Goal: Information Seeking & Learning: Compare options

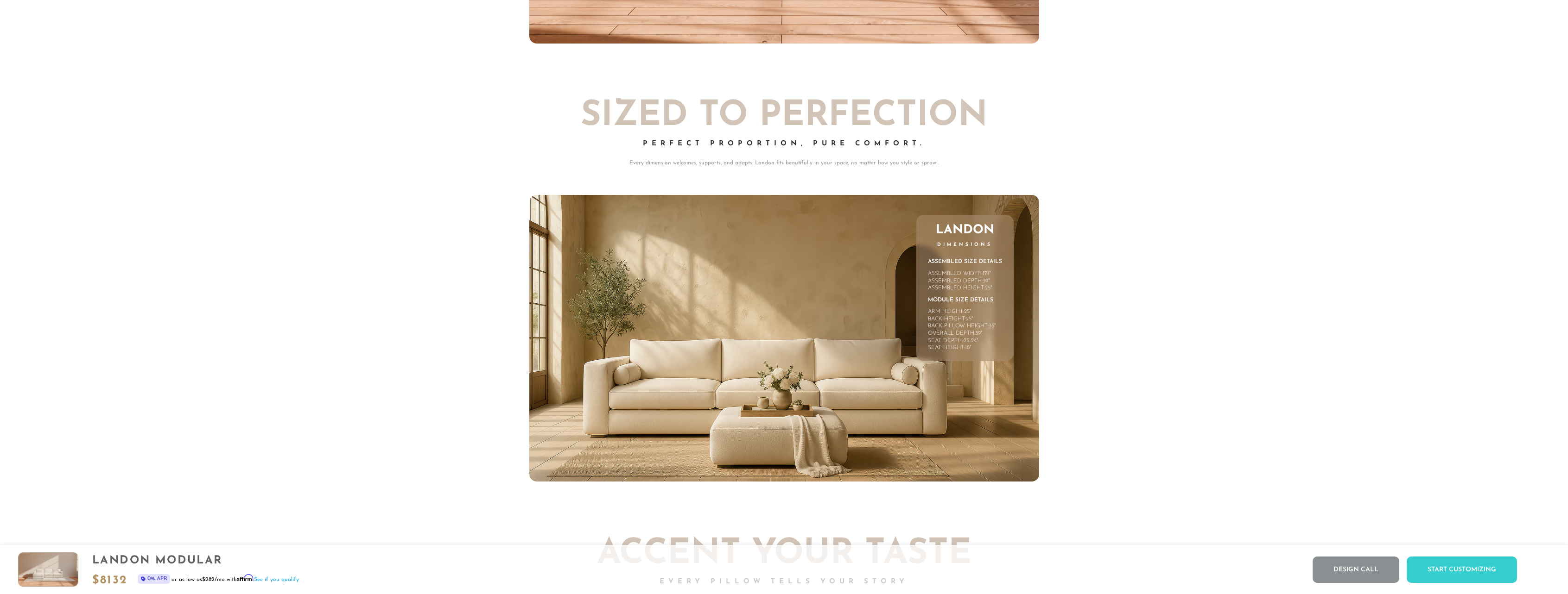
scroll to position [5937, 0]
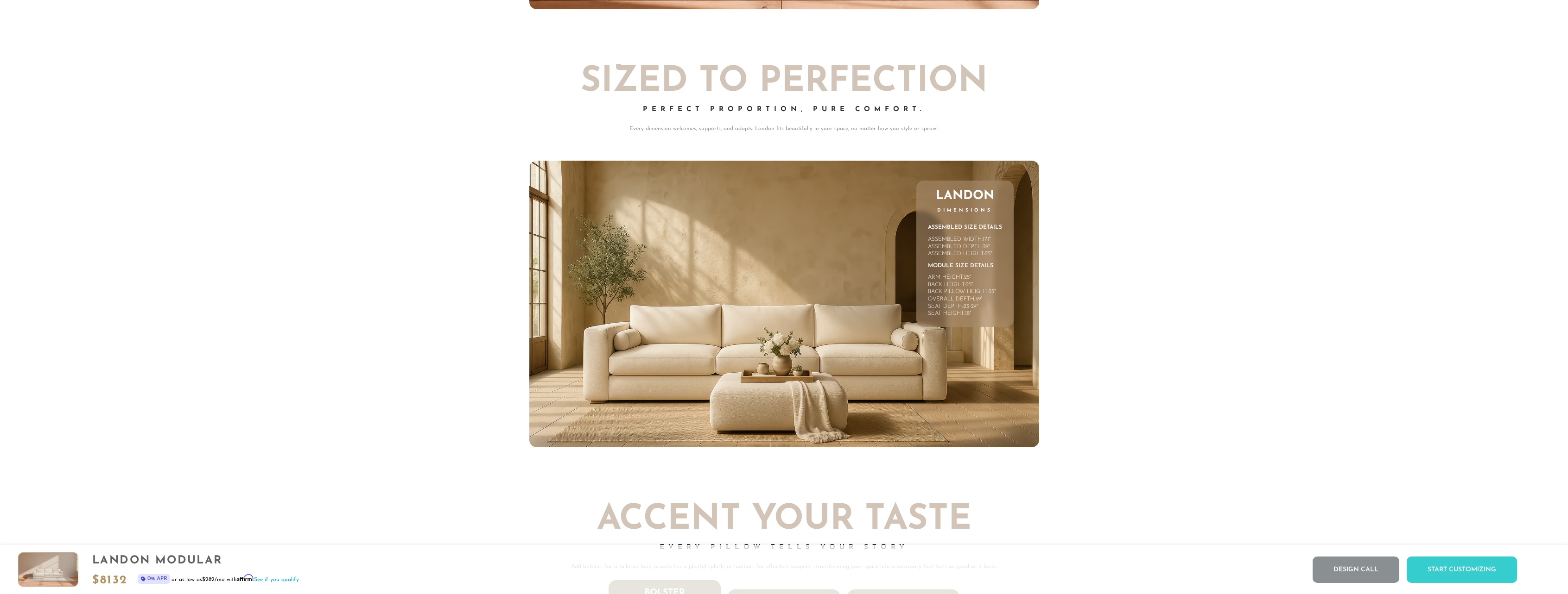
click at [976, 249] on div "Assembled Depth:" at bounding box center [955, 247] width 55 height 7
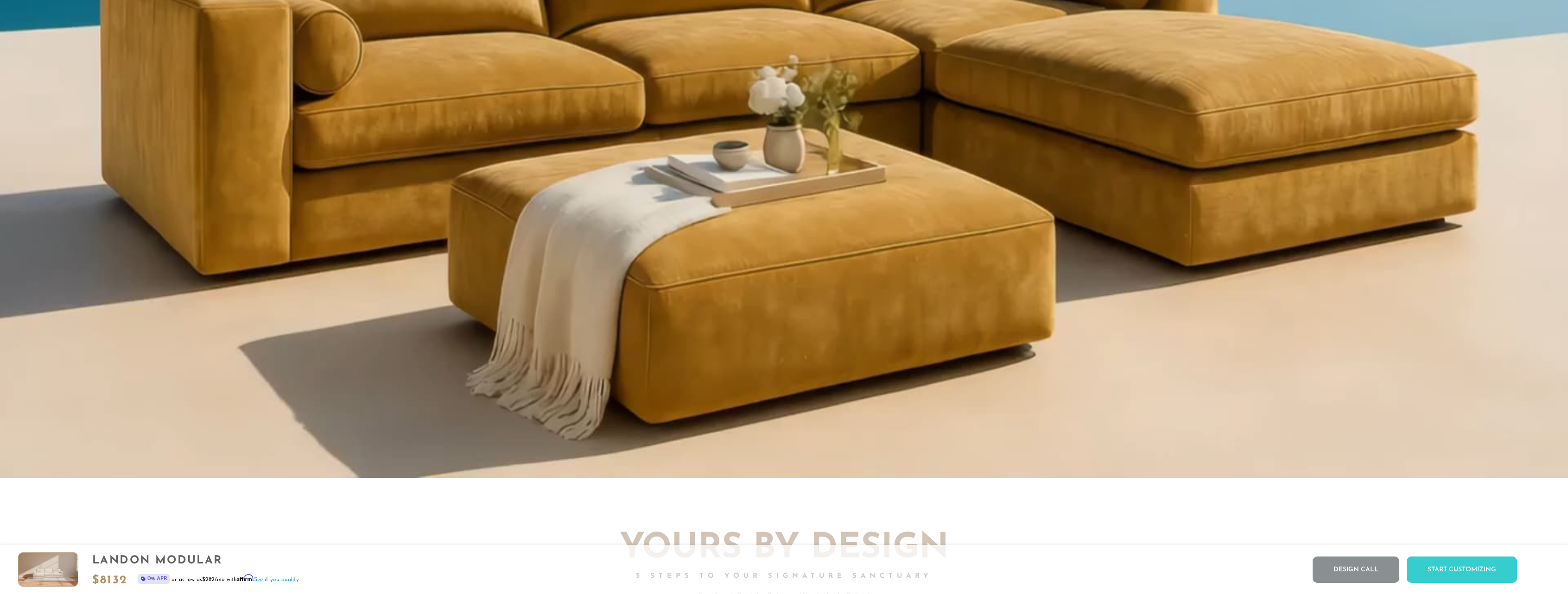
scroll to position [0, 0]
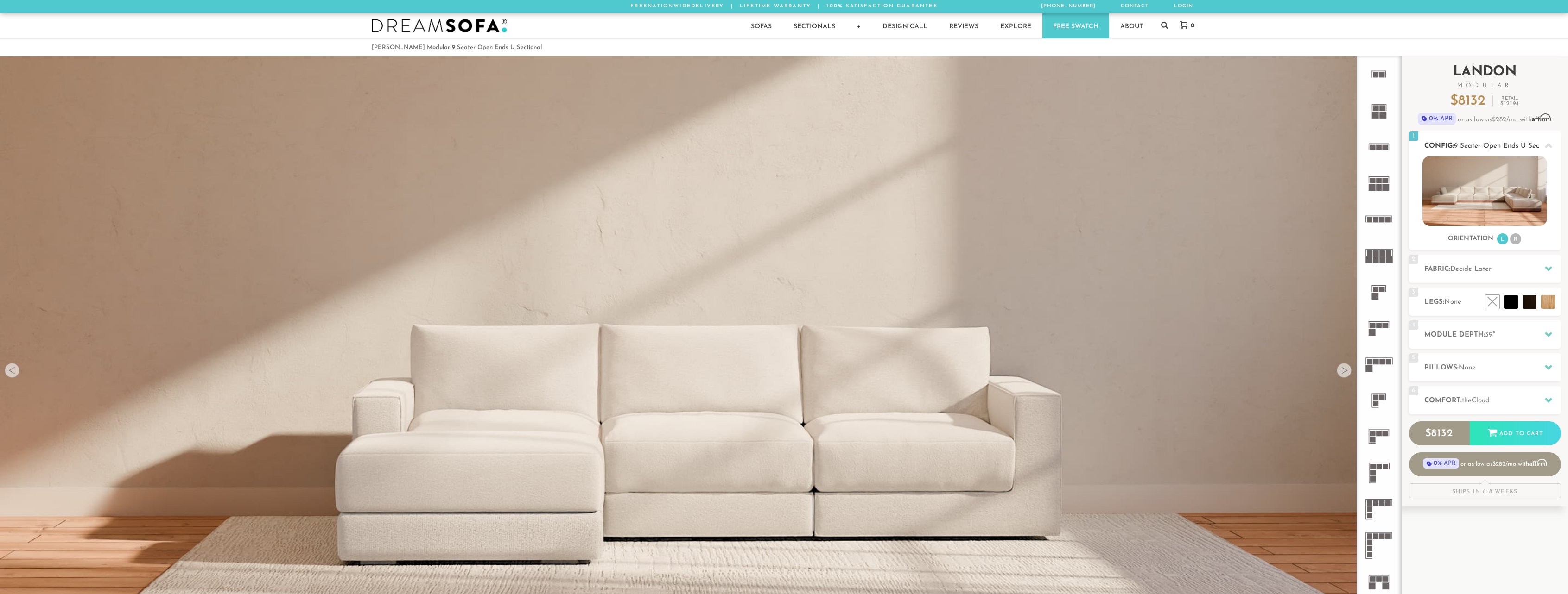
click at [1512, 240] on li "R" at bounding box center [1515, 239] width 11 height 11
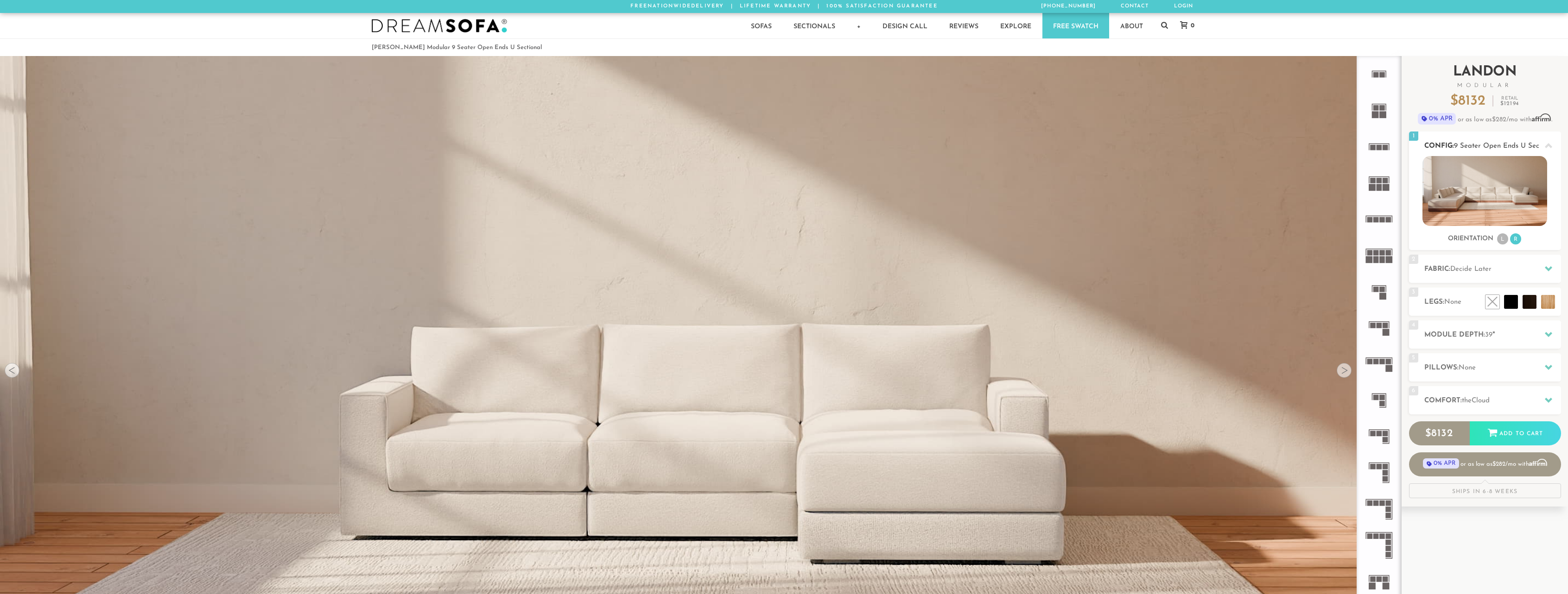
click at [1501, 240] on li "L" at bounding box center [1502, 239] width 11 height 11
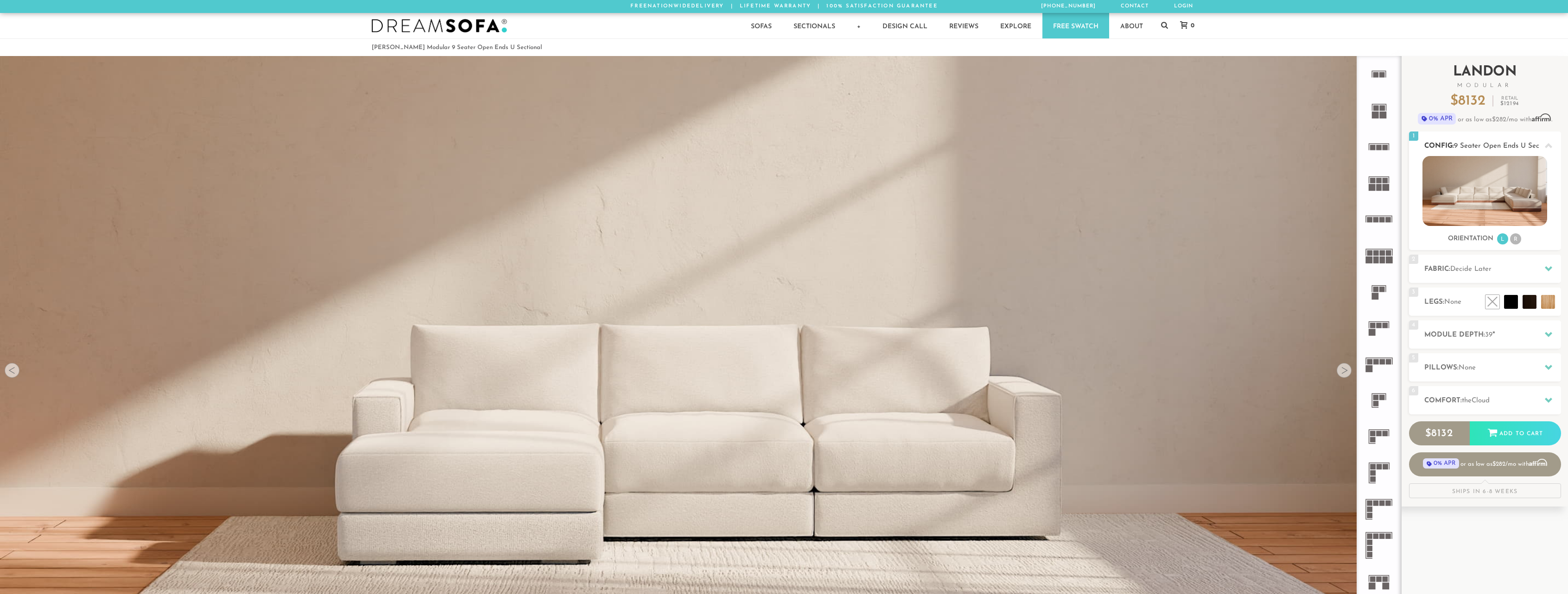
click at [1508, 240] on li "L" at bounding box center [1502, 239] width 11 height 11
click at [1509, 241] on ul "L R" at bounding box center [1509, 239] width 26 height 13
click at [1498, 214] on img at bounding box center [1484, 191] width 124 height 70
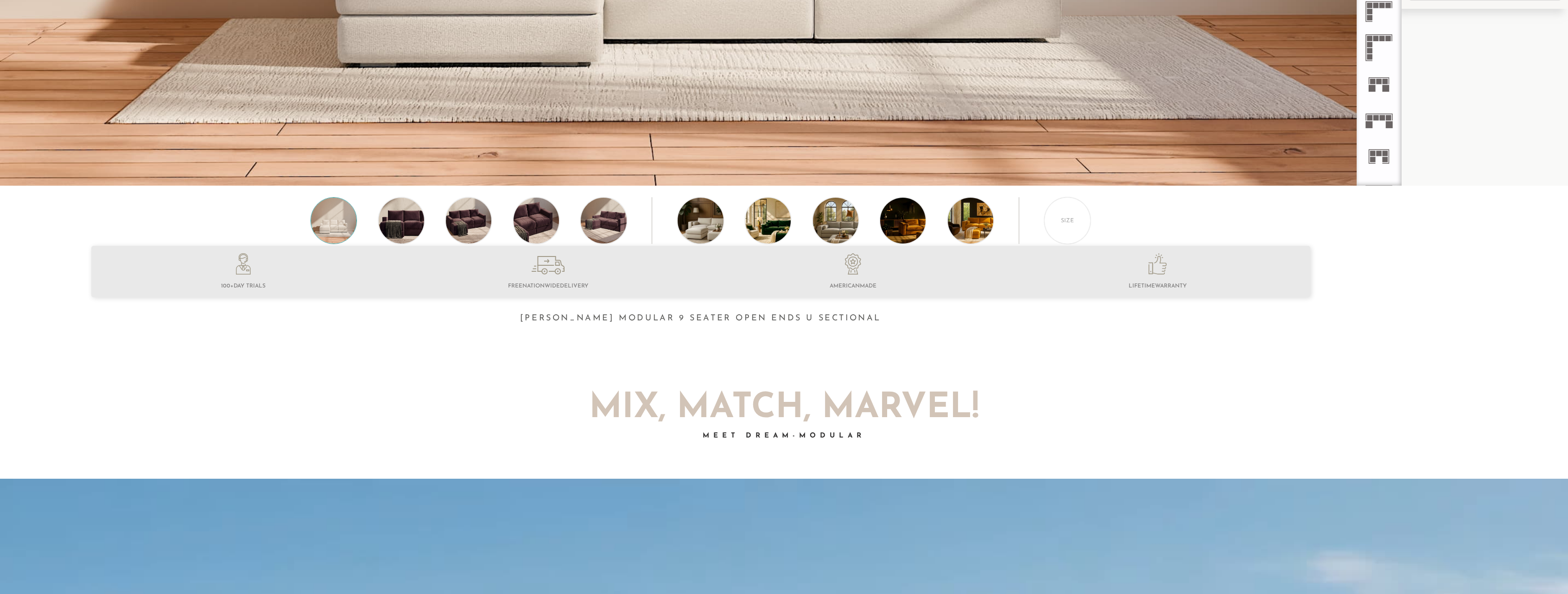
scroll to position [499, 0]
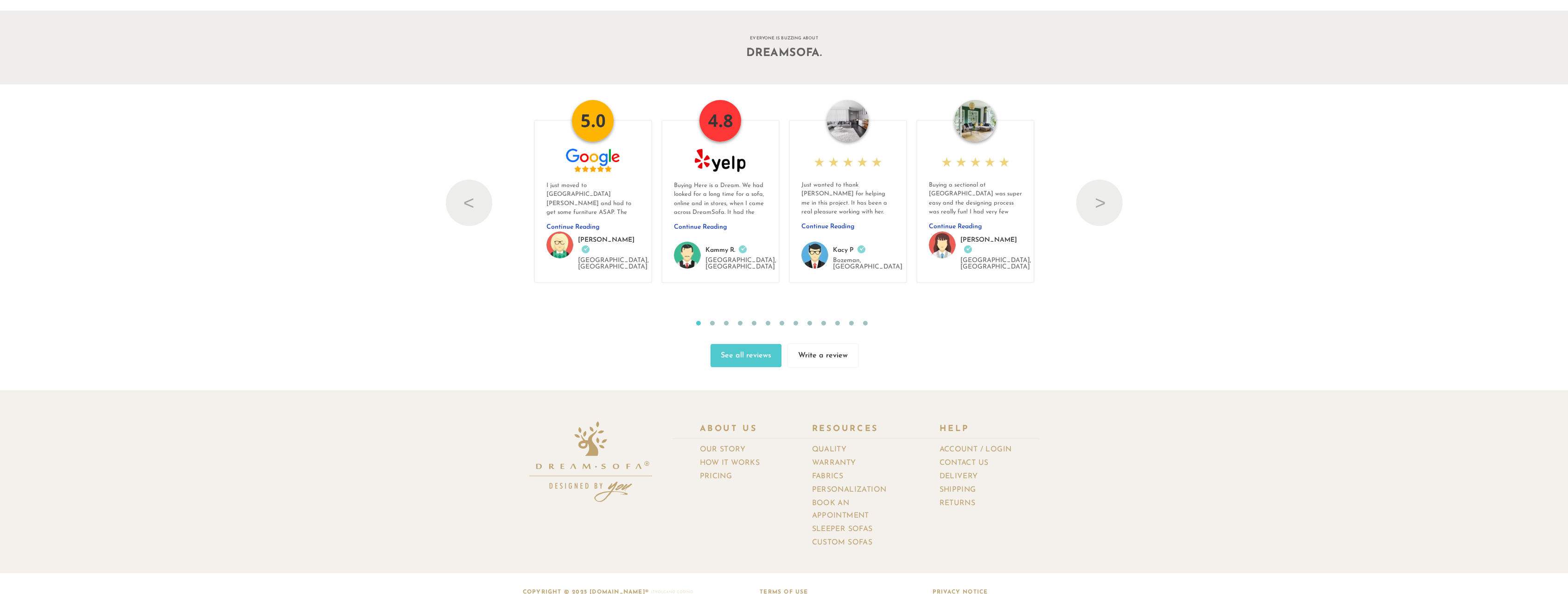
drag, startPoint x: 1431, startPoint y: 374, endPoint x: 1411, endPoint y: 302, distance: 74.7
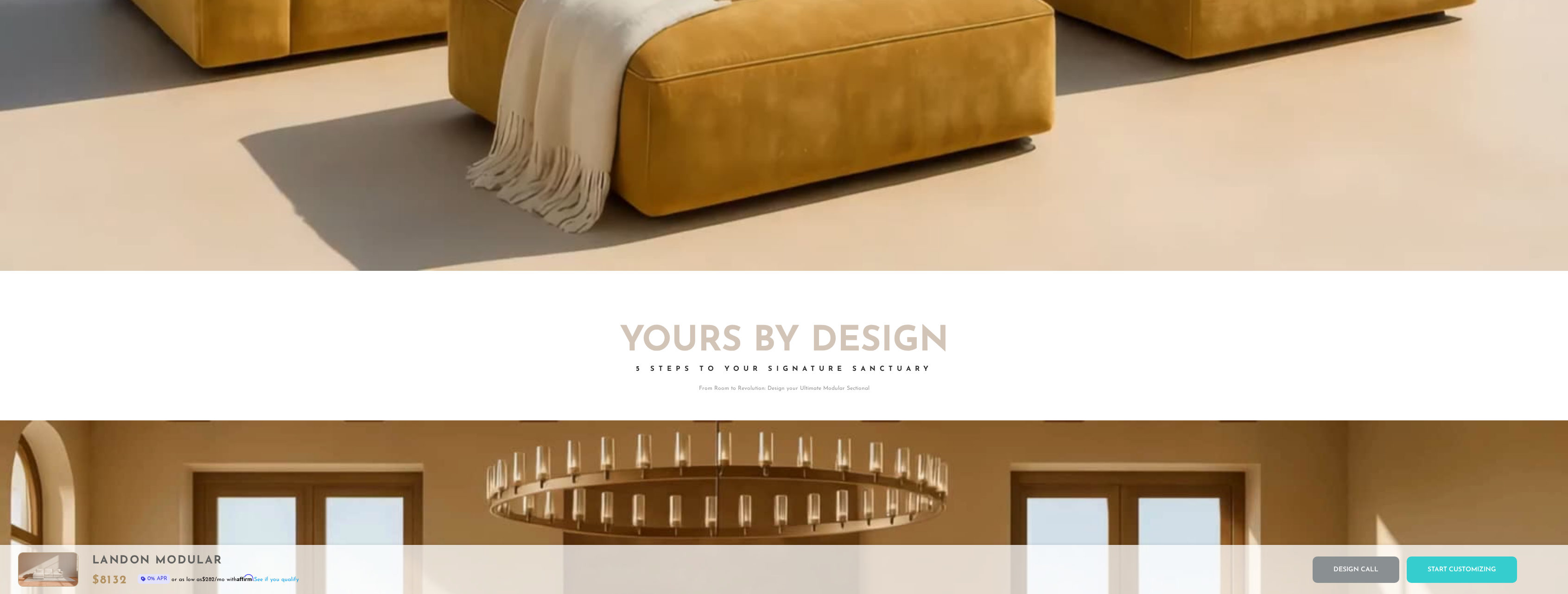
scroll to position [0, 0]
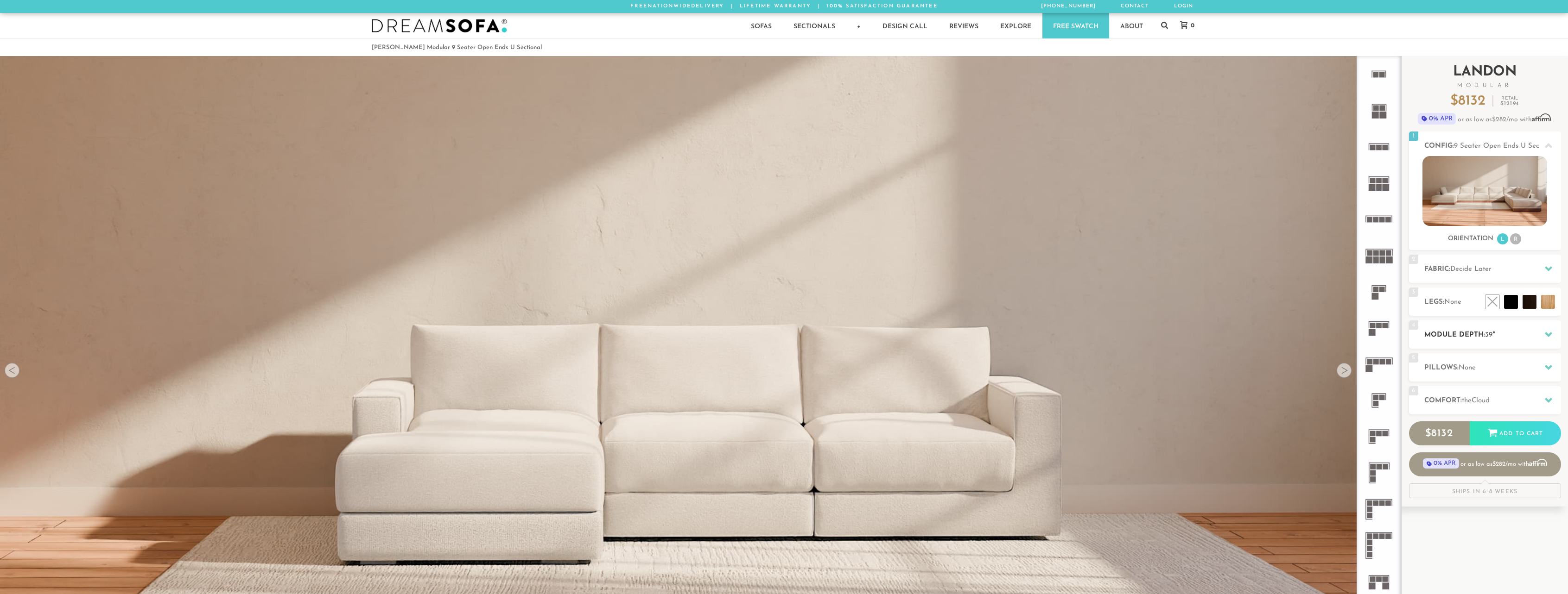
click at [1544, 335] on div at bounding box center [1549, 335] width 19 height 19
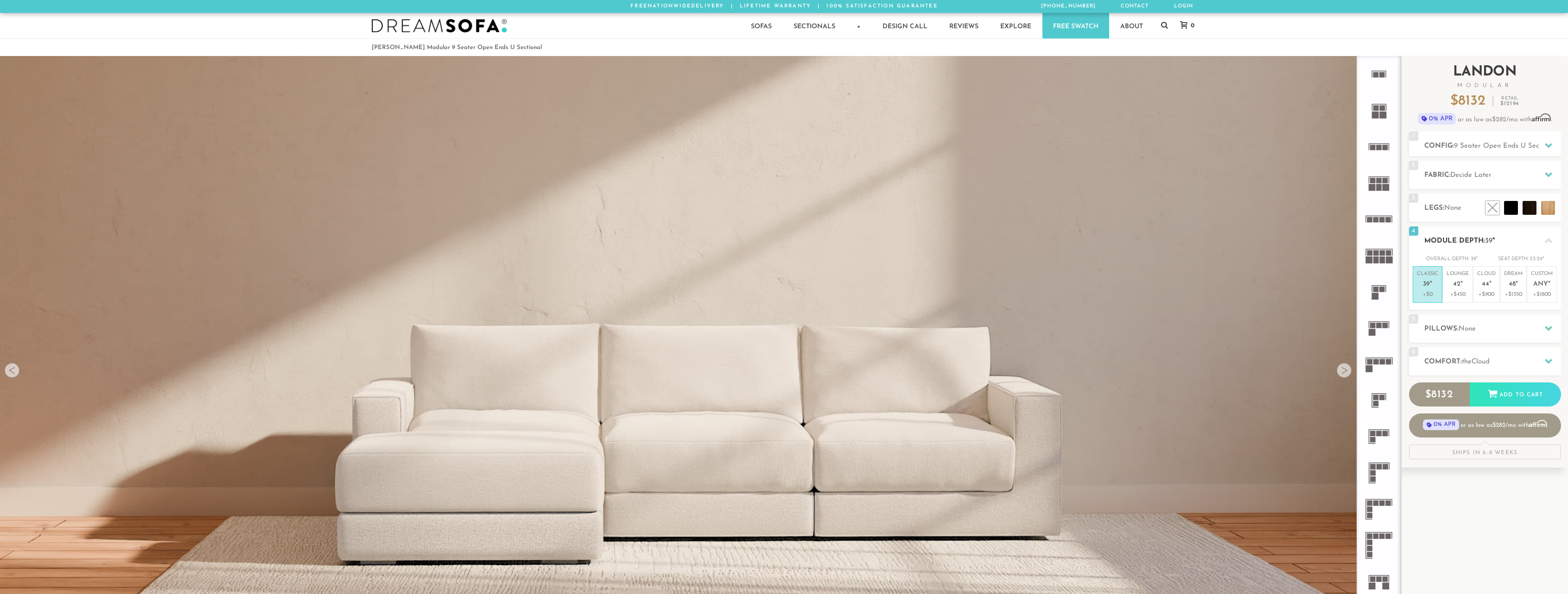
click at [1536, 241] on h2 "Module Depth: 39 "" at bounding box center [1492, 241] width 137 height 10
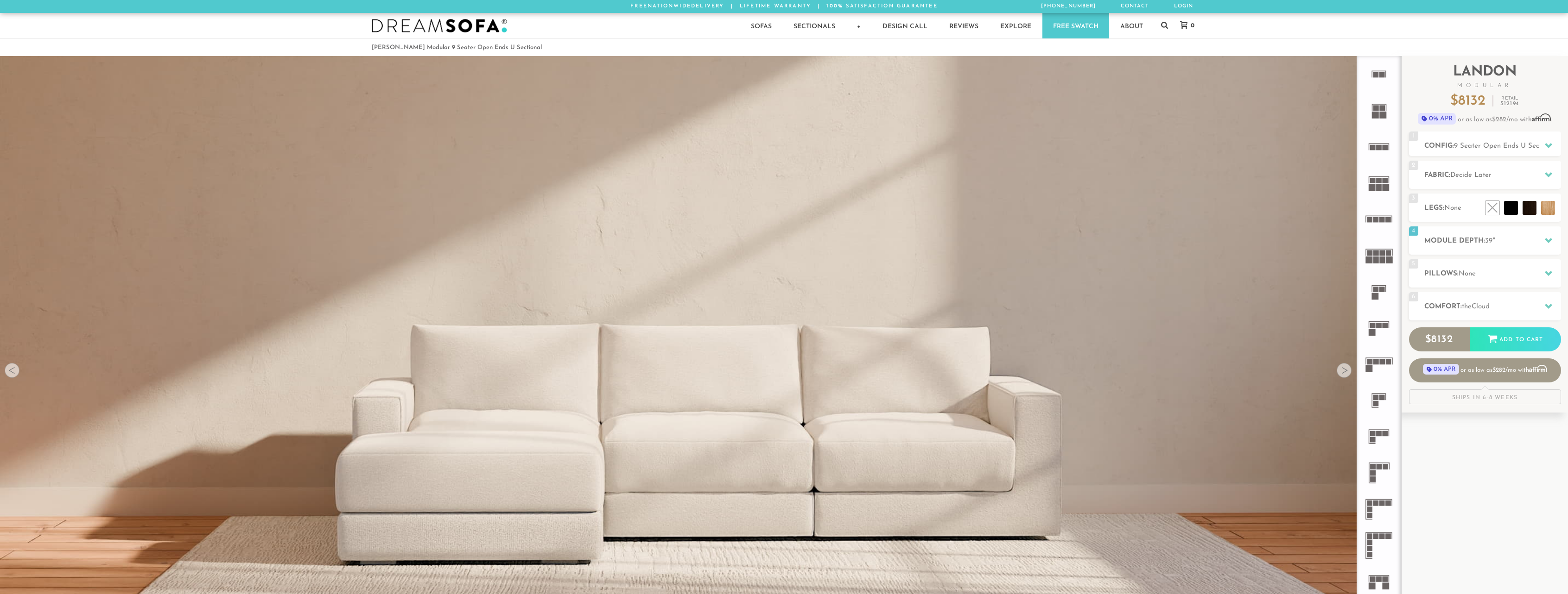
click at [1376, 260] on rect at bounding box center [1376, 260] width 6 height 7
click at [1381, 294] on icon at bounding box center [1378, 291] width 36 height 36
click at [1381, 322] on rect at bounding box center [1379, 322] width 21 height 1
click at [1381, 352] on icon at bounding box center [1378, 364] width 36 height 36
click at [1384, 387] on icon at bounding box center [1378, 400] width 36 height 36
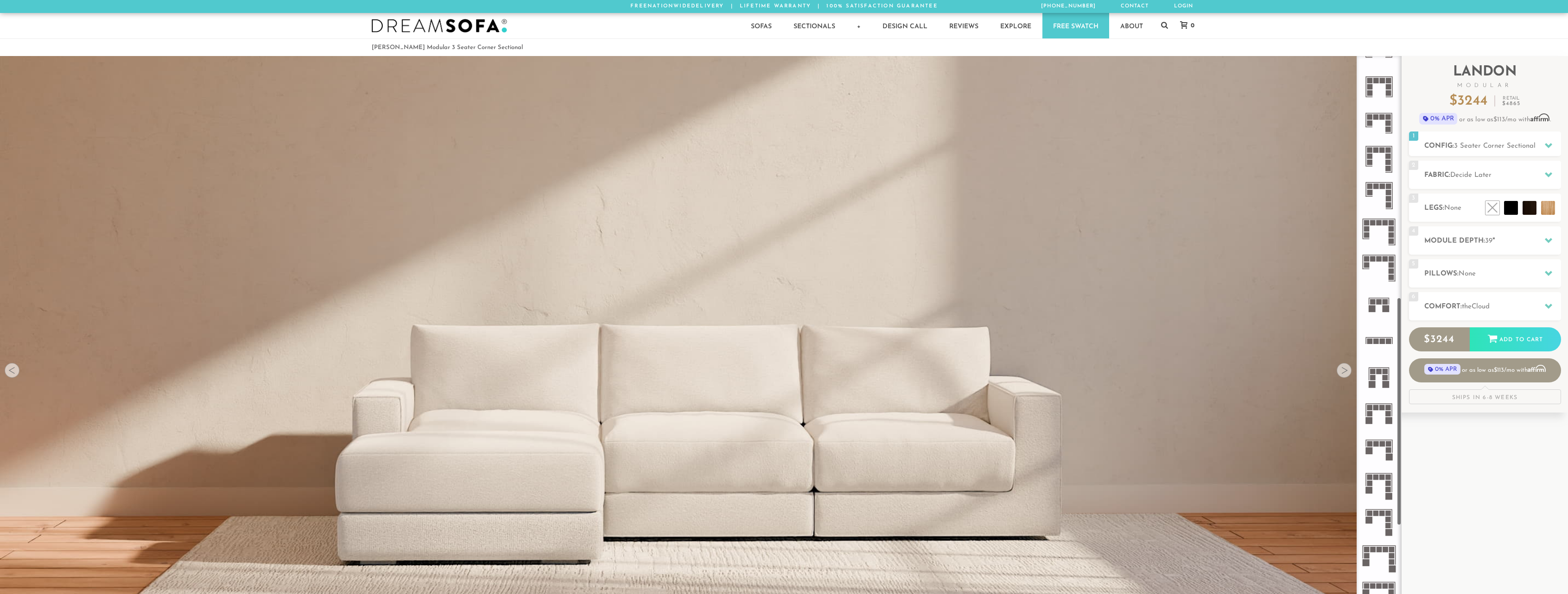
scroll to position [672, 0]
click at [1390, 457] on rect at bounding box center [1389, 458] width 6 height 6
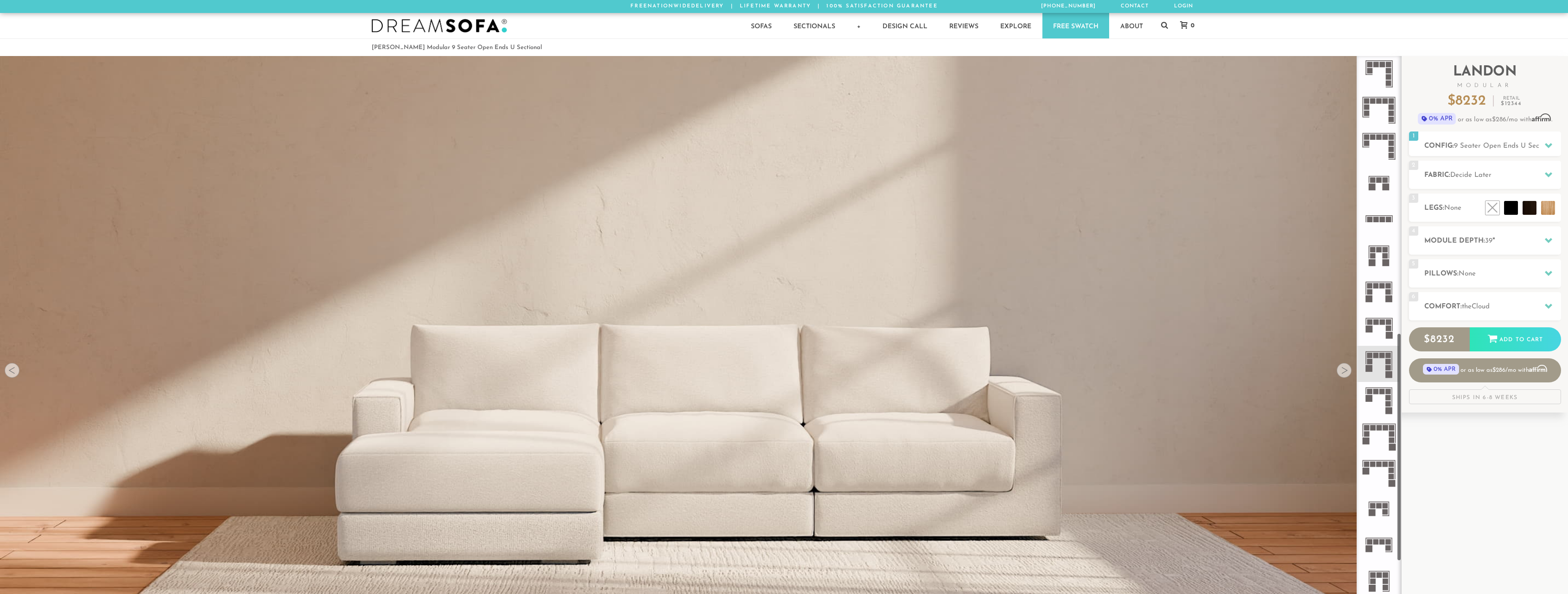
scroll to position [764, 0]
click at [1387, 479] on icon at bounding box center [1378, 470] width 36 height 36
click at [1381, 517] on icon at bounding box center [1378, 507] width 36 height 36
click at [1380, 536] on rect at bounding box center [1379, 536] width 27 height 1
click at [1475, 244] on h2 "Module Depth: 39 "" at bounding box center [1492, 241] width 137 height 10
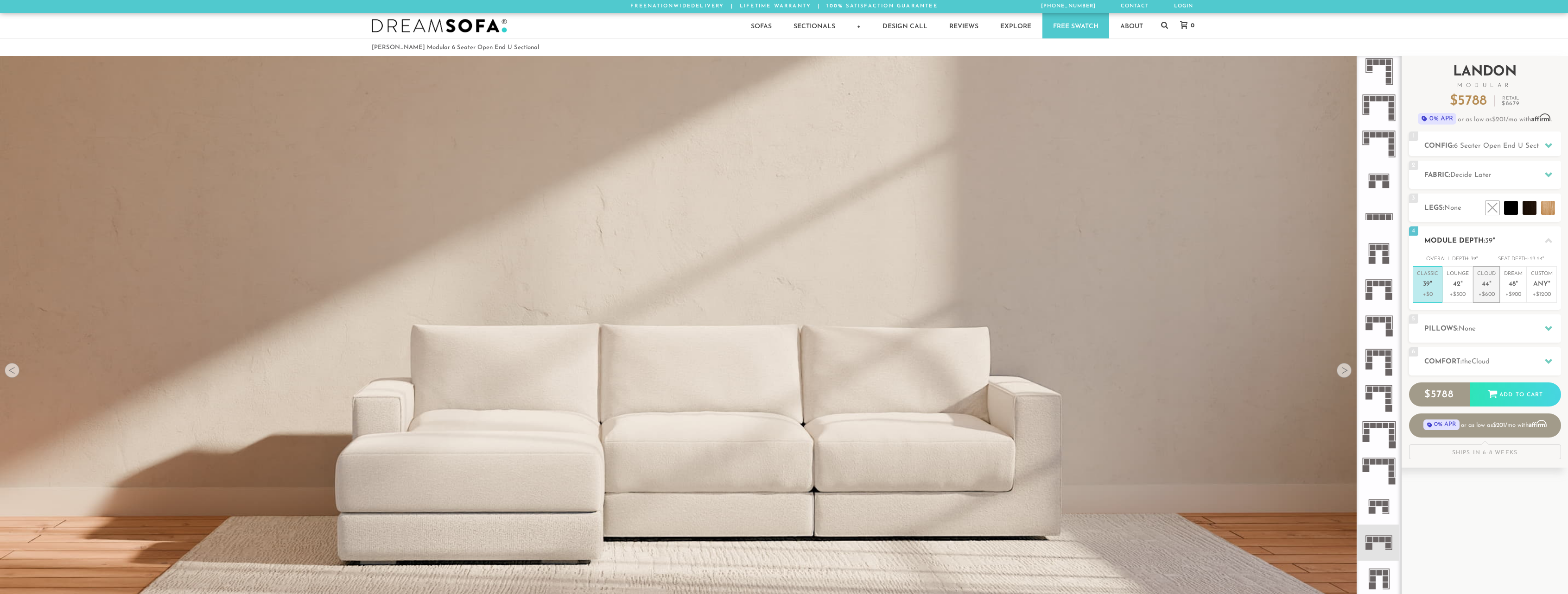
click at [1490, 286] on em """ at bounding box center [1490, 284] width 2 height 8
click at [1458, 286] on span "42" at bounding box center [1457, 284] width 7 height 8
click at [1427, 287] on span "39" at bounding box center [1426, 284] width 7 height 8
click at [1447, 288] on p "Lounge 42 "" at bounding box center [1458, 280] width 22 height 20
click at [1477, 284] on p "Cloud 44 "" at bounding box center [1486, 280] width 19 height 20
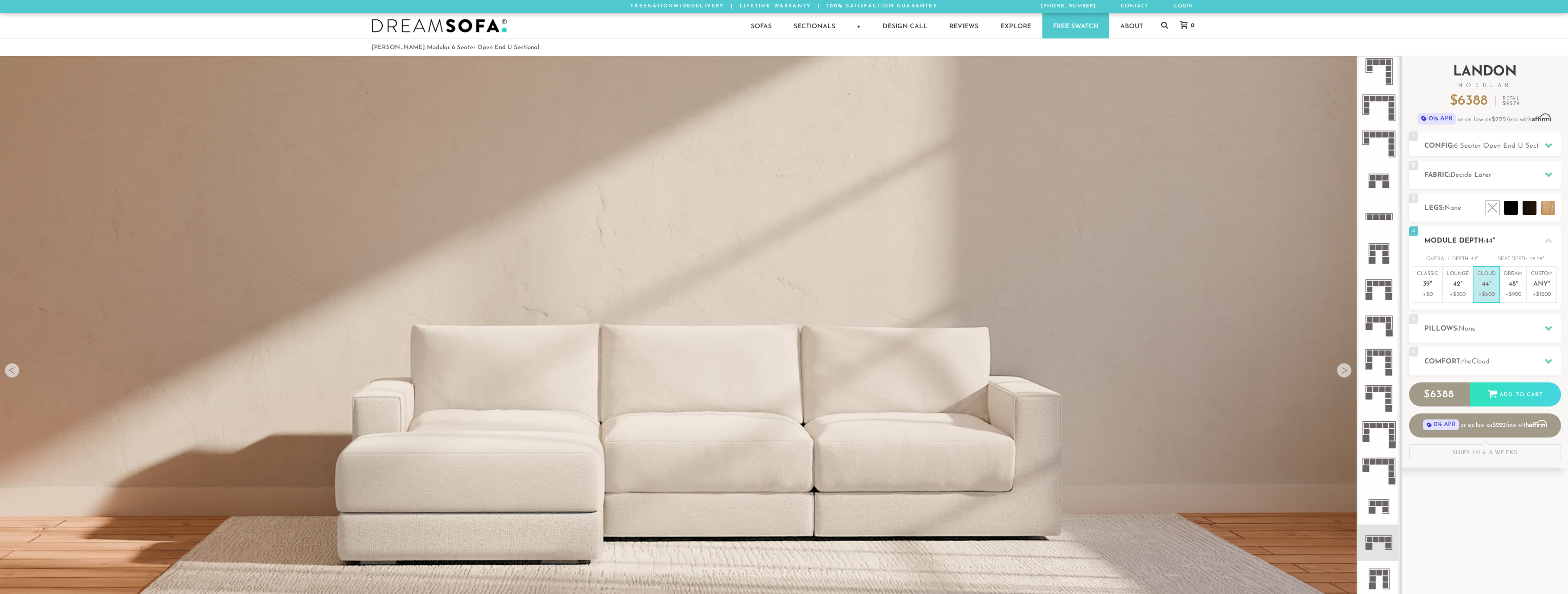
click at [1499, 284] on ul "Classic 39 " +$0 Lounge 42 " +$300 Cloud 44 " +$600 Dream 48 " +$900 Custom Any…" at bounding box center [1484, 284] width 144 height 36
click at [1519, 289] on p "Dream 48 "" at bounding box center [1513, 280] width 19 height 20
click at [1481, 291] on p "+$600" at bounding box center [1486, 294] width 19 height 8
click at [1458, 288] on span "42" at bounding box center [1457, 284] width 7 height 8
click at [1423, 288] on span "39" at bounding box center [1426, 284] width 7 height 8
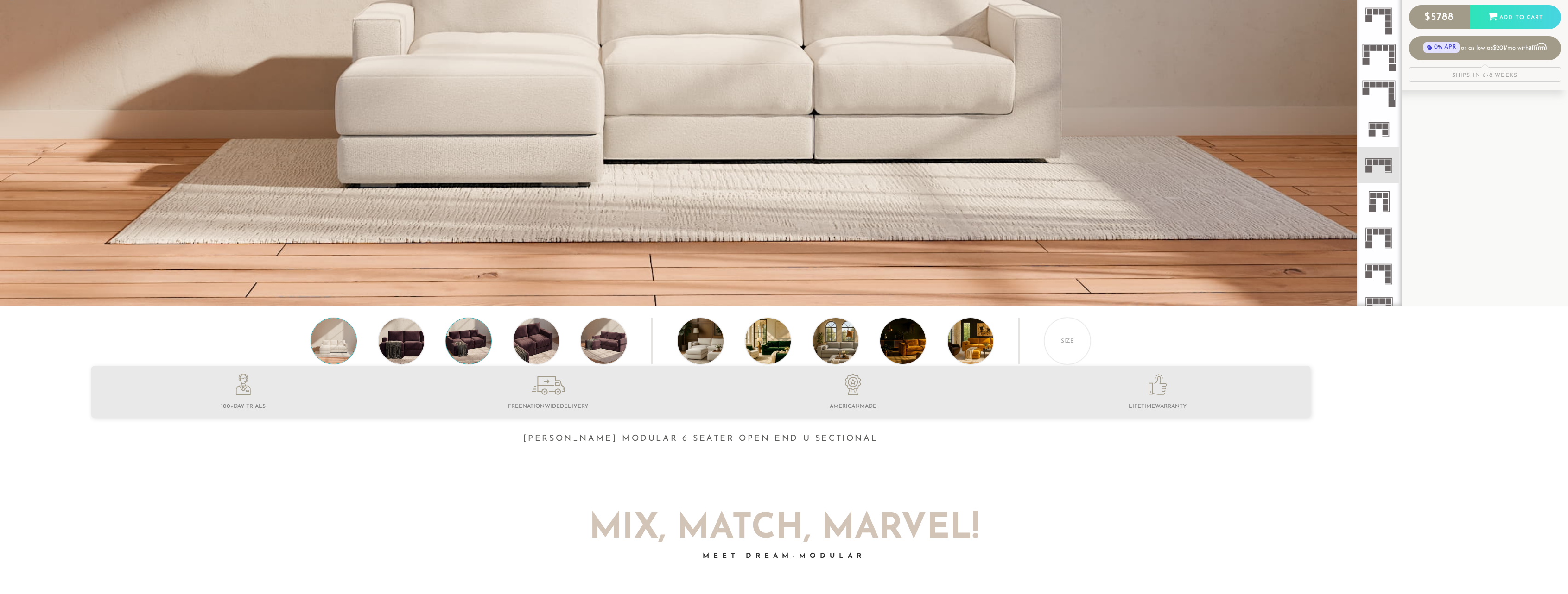
click at [362, 347] on div "Size" at bounding box center [700, 342] width 1401 height 51
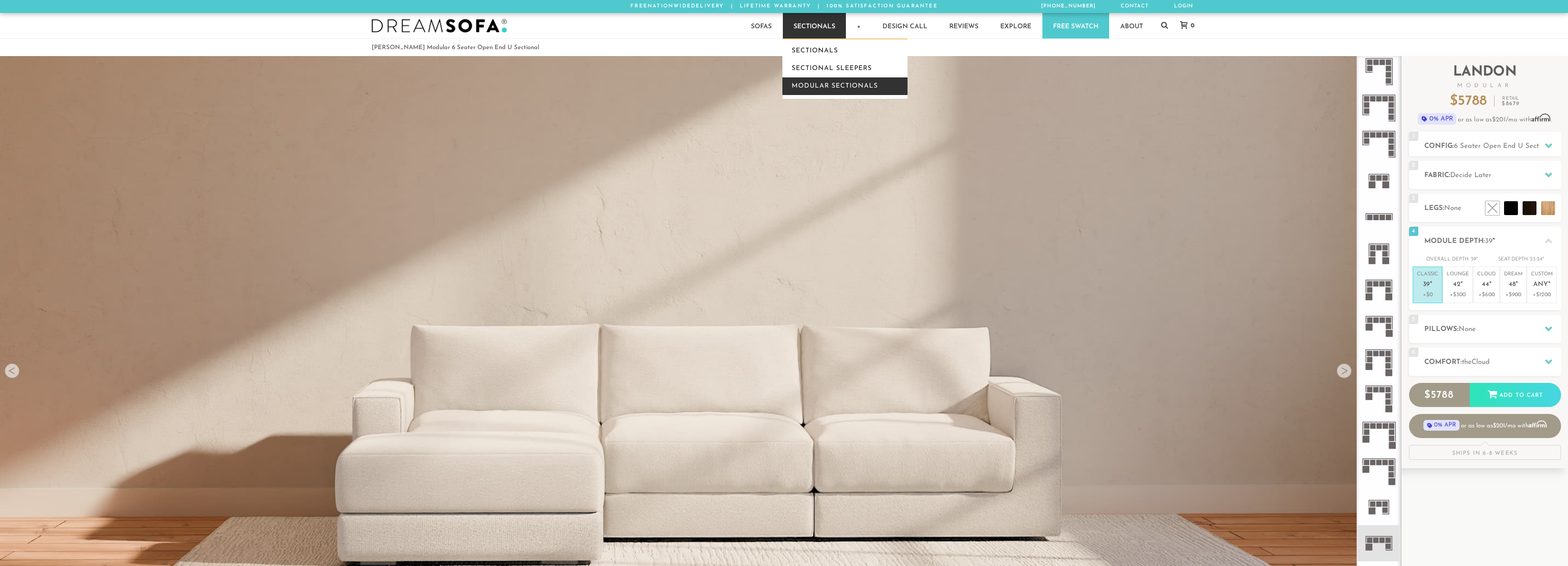
click at [814, 81] on link "Modular Sectionals" at bounding box center [845, 87] width 125 height 18
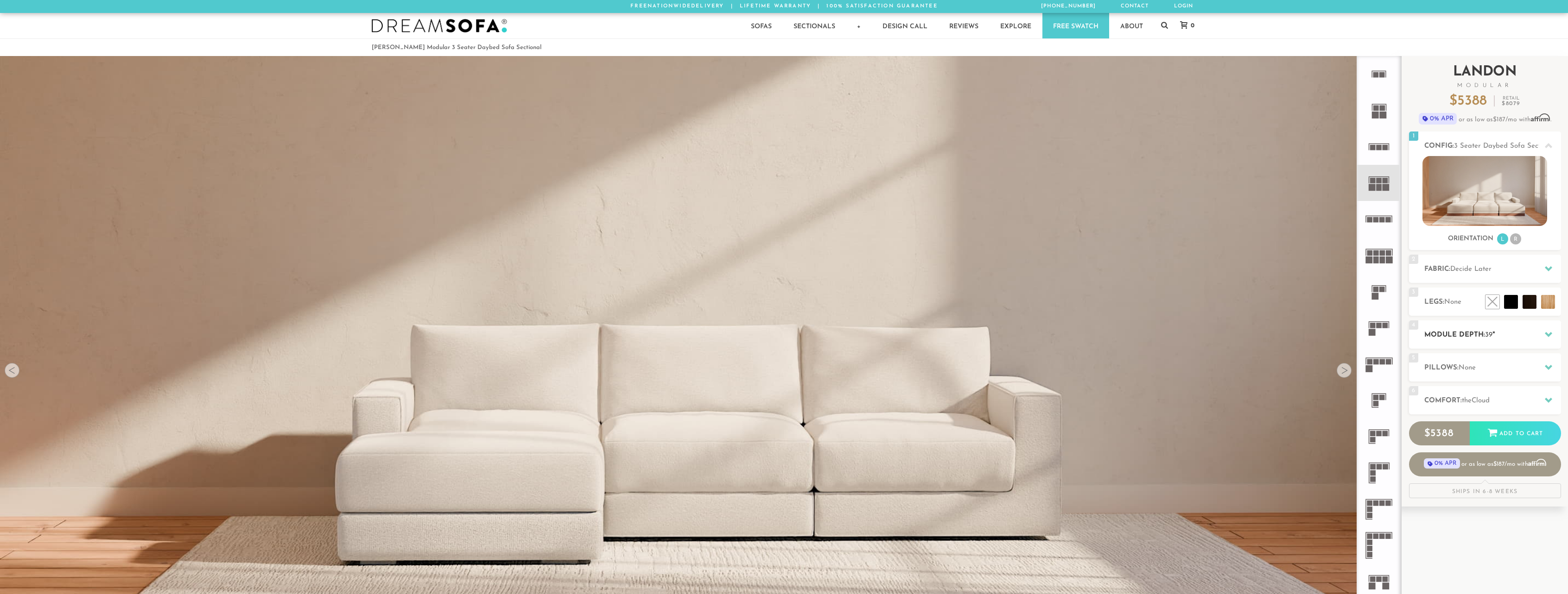
click at [1488, 335] on span "39" at bounding box center [1489, 334] width 7 height 7
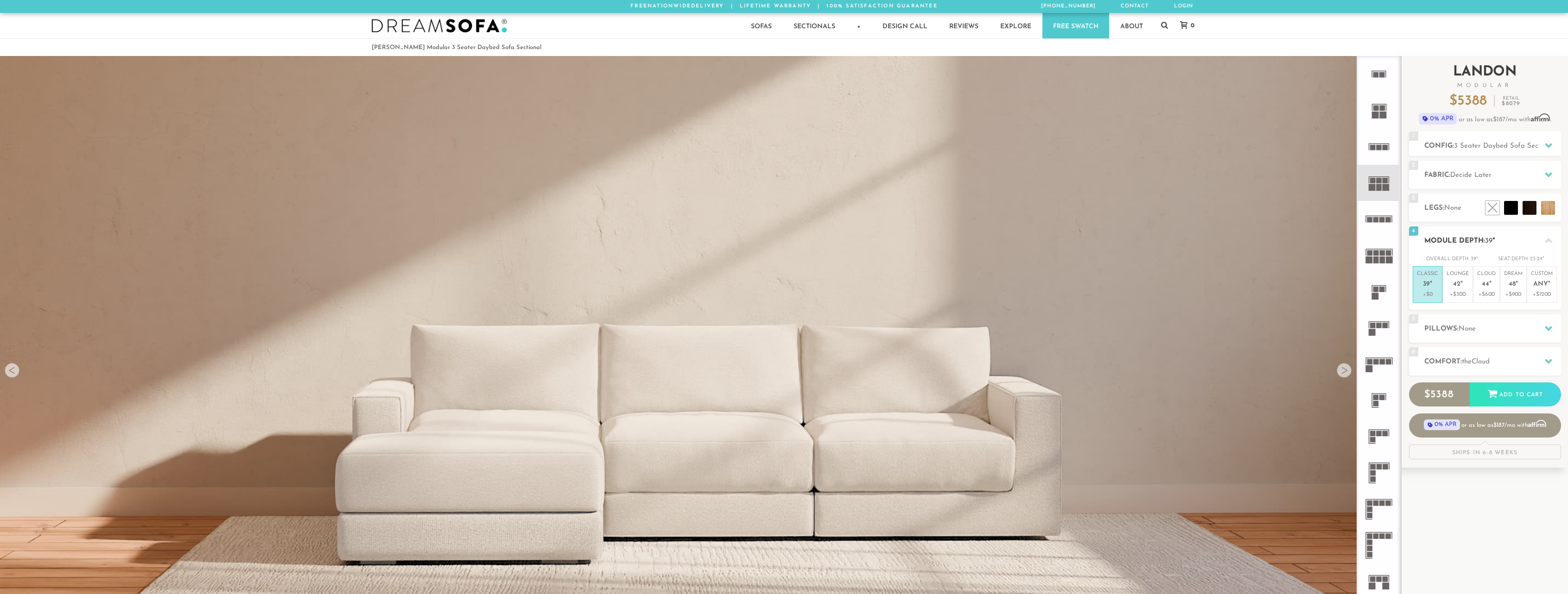
click at [1521, 256] on div "Seat Depth:" at bounding box center [1513, 259] width 30 height 10
click at [1482, 238] on h2 "Module Depth: 39 "" at bounding box center [1492, 241] width 137 height 10
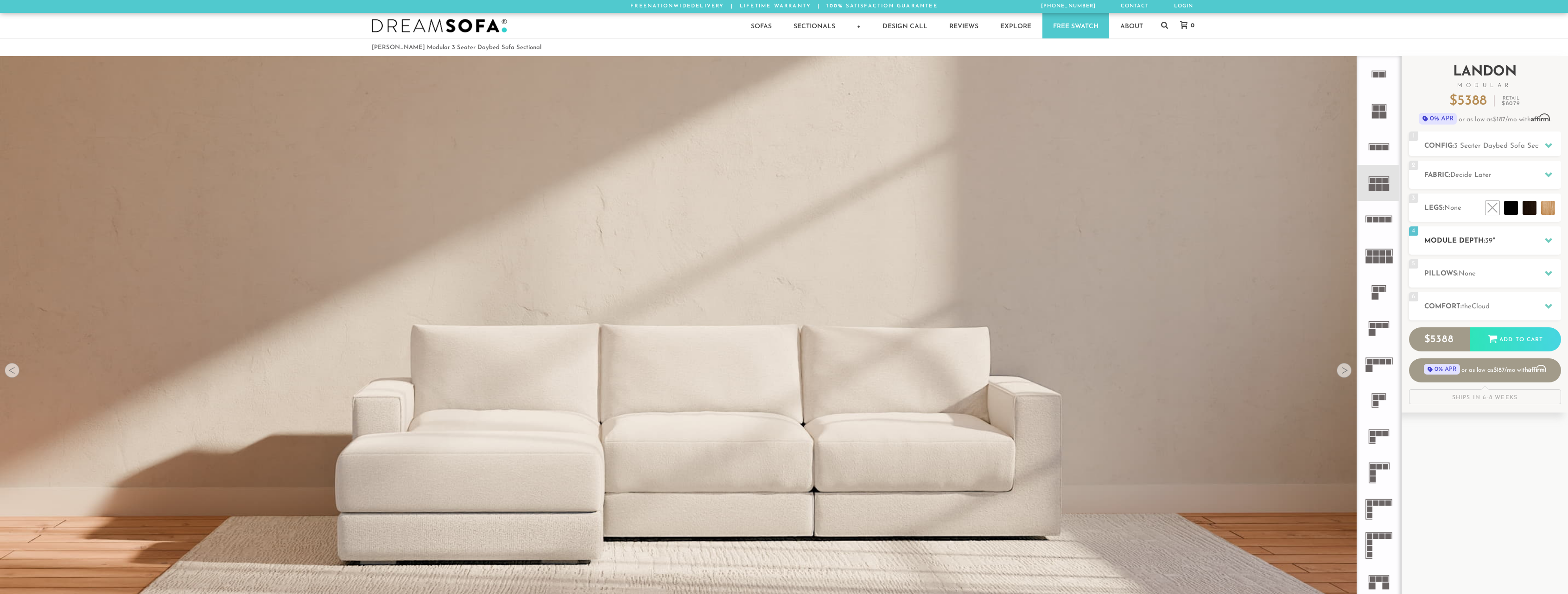
click at [1464, 244] on h2 "Module Depth: 39 "" at bounding box center [1492, 241] width 137 height 10
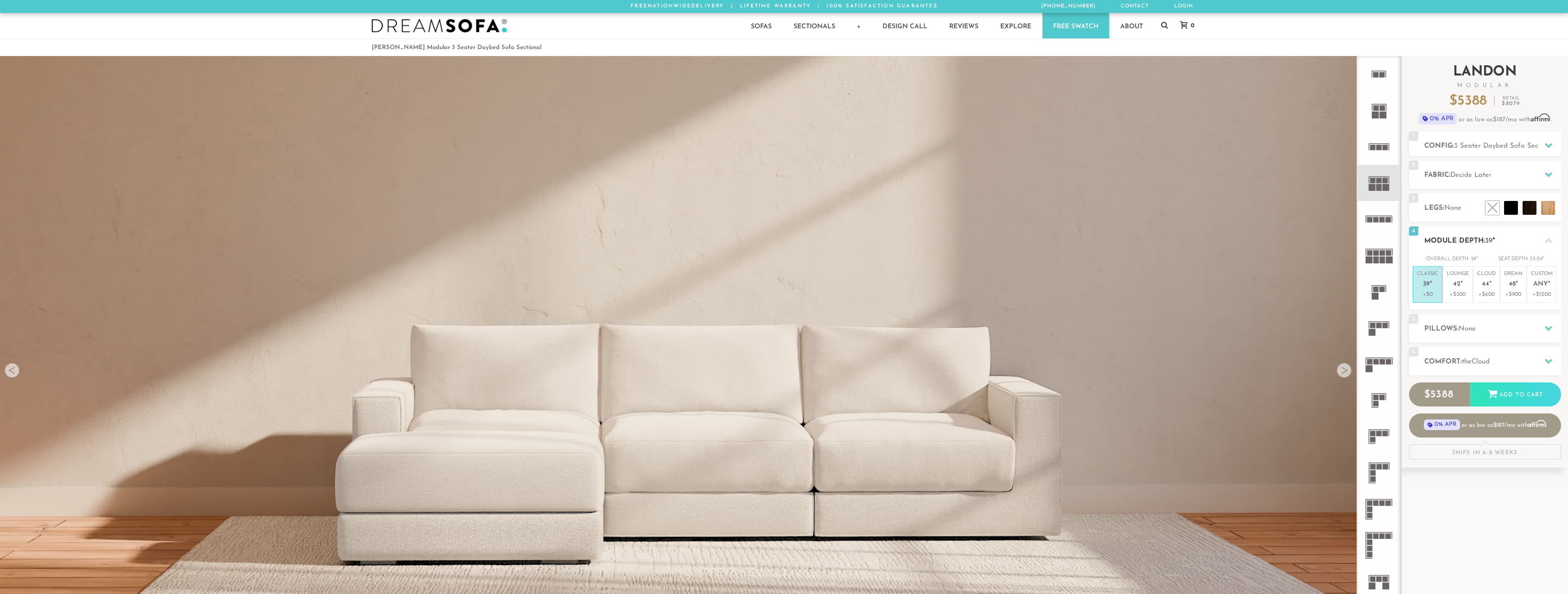
click at [1449, 240] on h2 "Module Depth: 39 "" at bounding box center [1492, 241] width 137 height 10
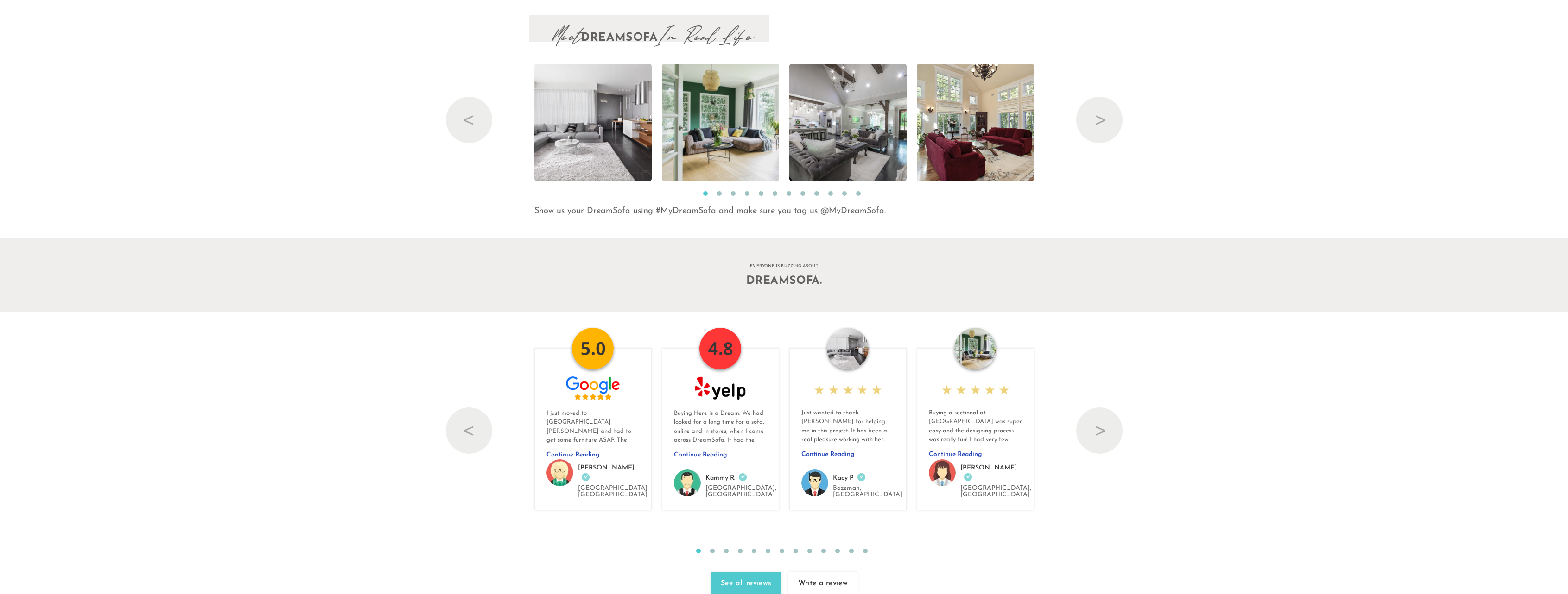
scroll to position [12674, 0]
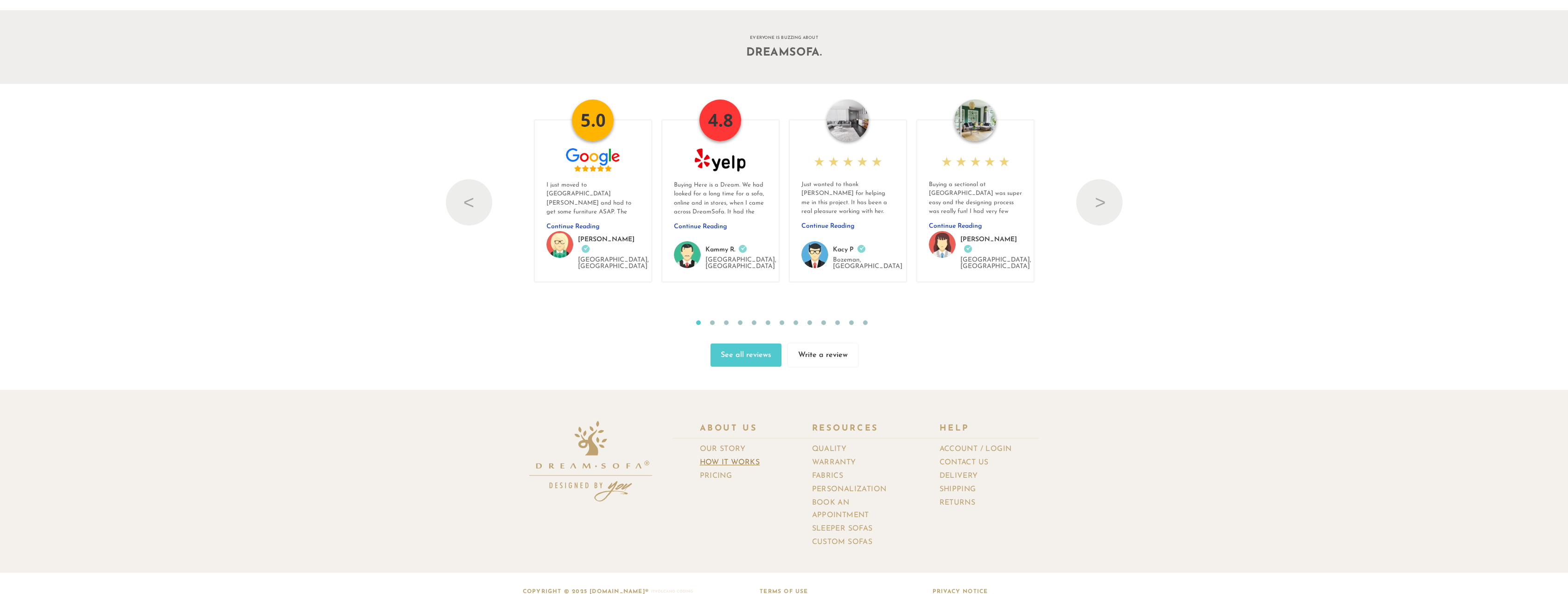
click at [756, 456] on link "How It Works" at bounding box center [733, 463] width 67 height 13
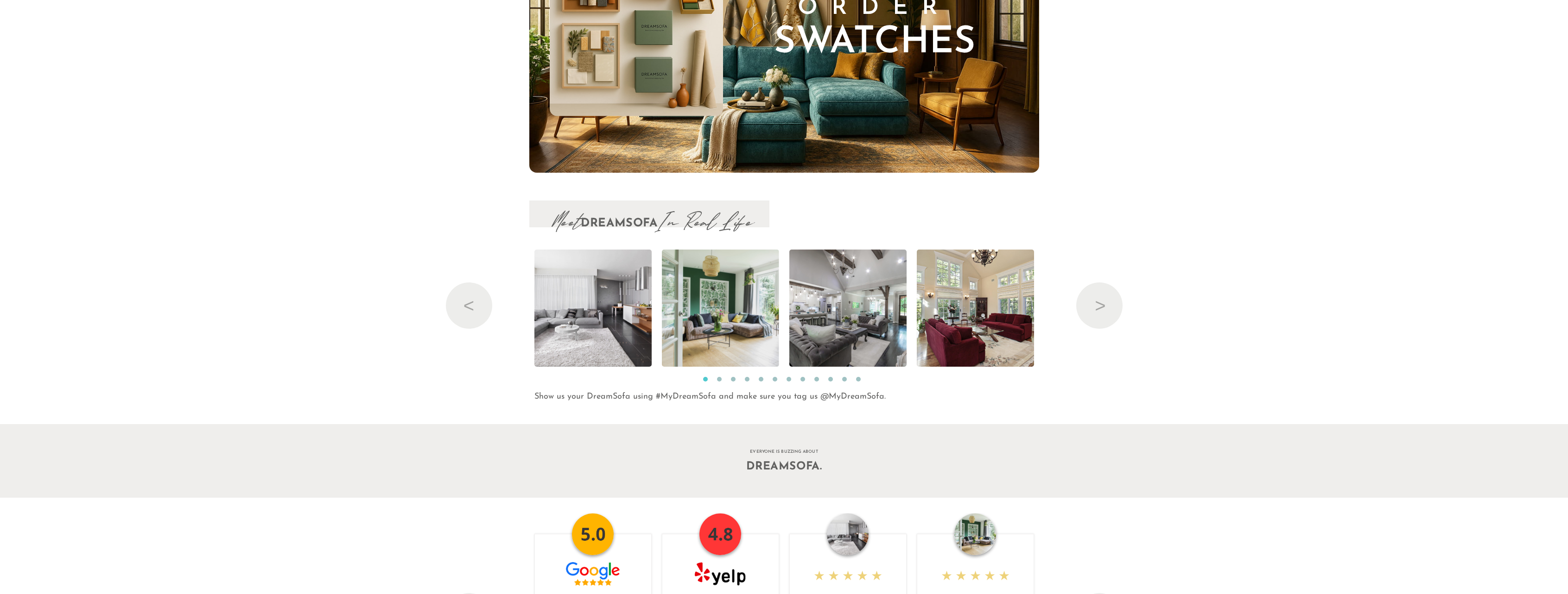
scroll to position [12674, 0]
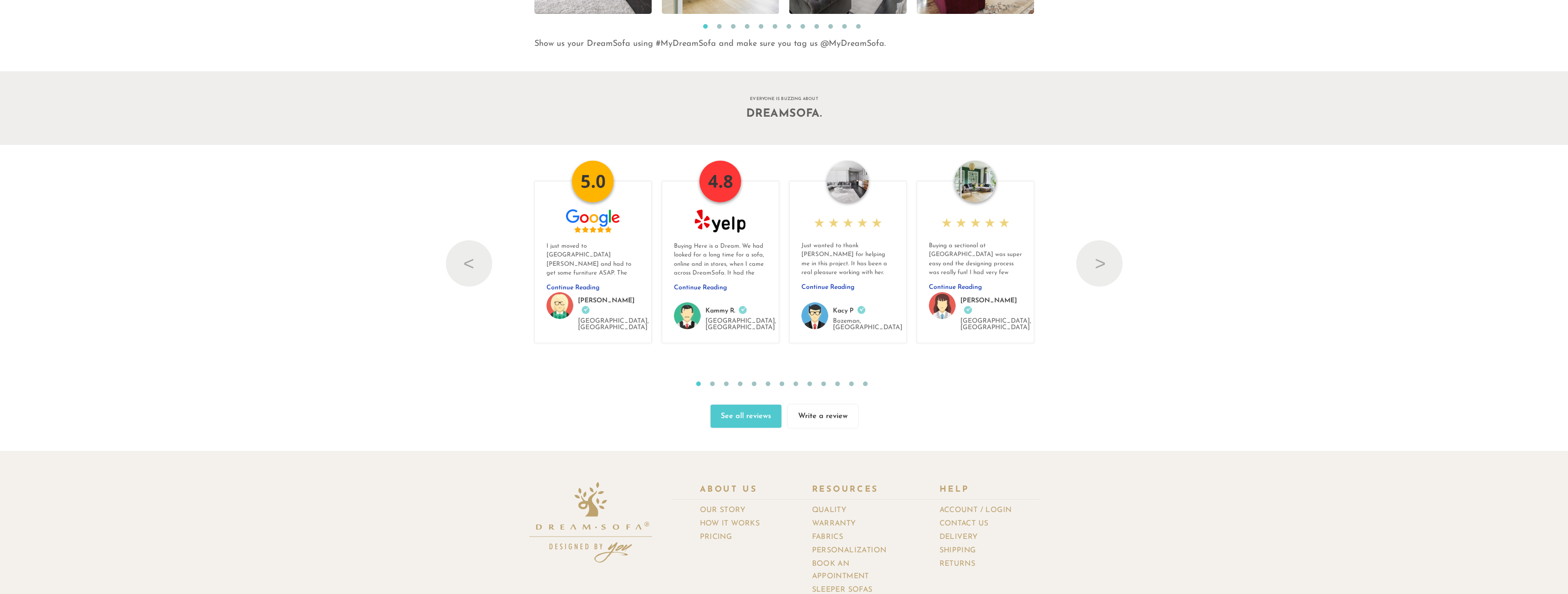
scroll to position [12674, 0]
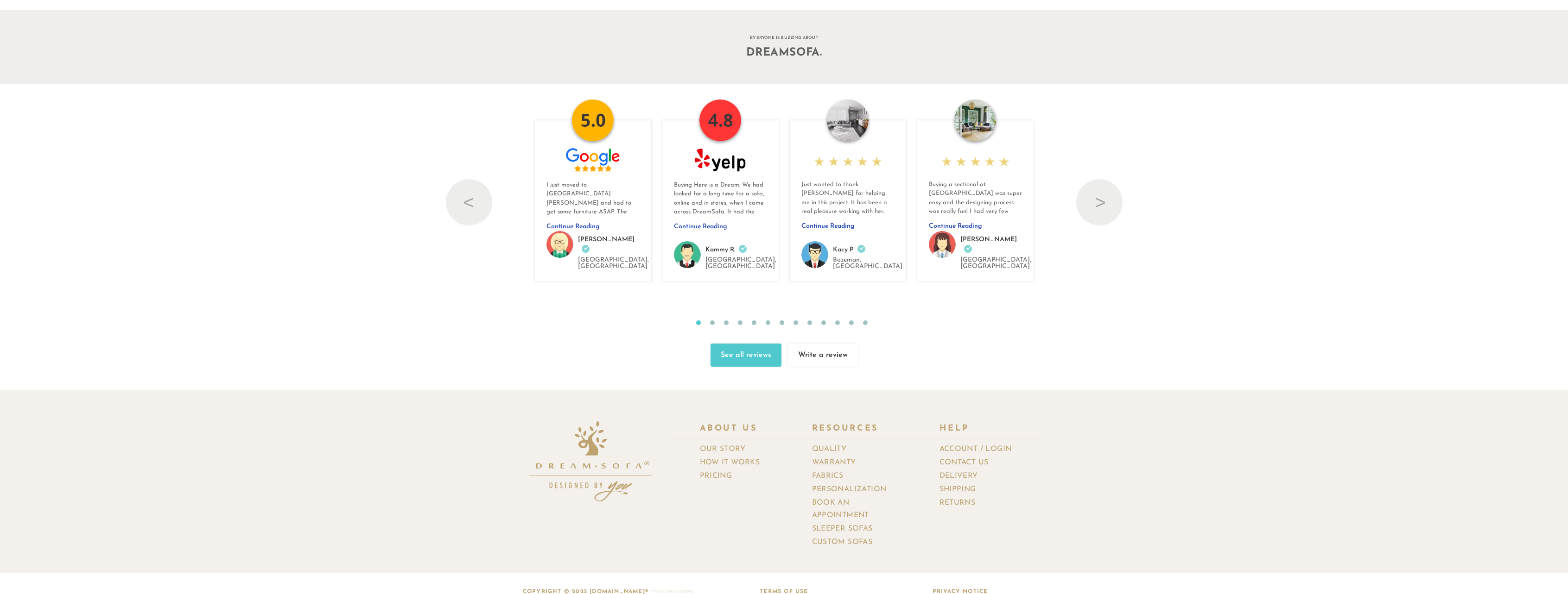
drag, startPoint x: 1184, startPoint y: 288, endPoint x: 1139, endPoint y: 290, distance: 45.0
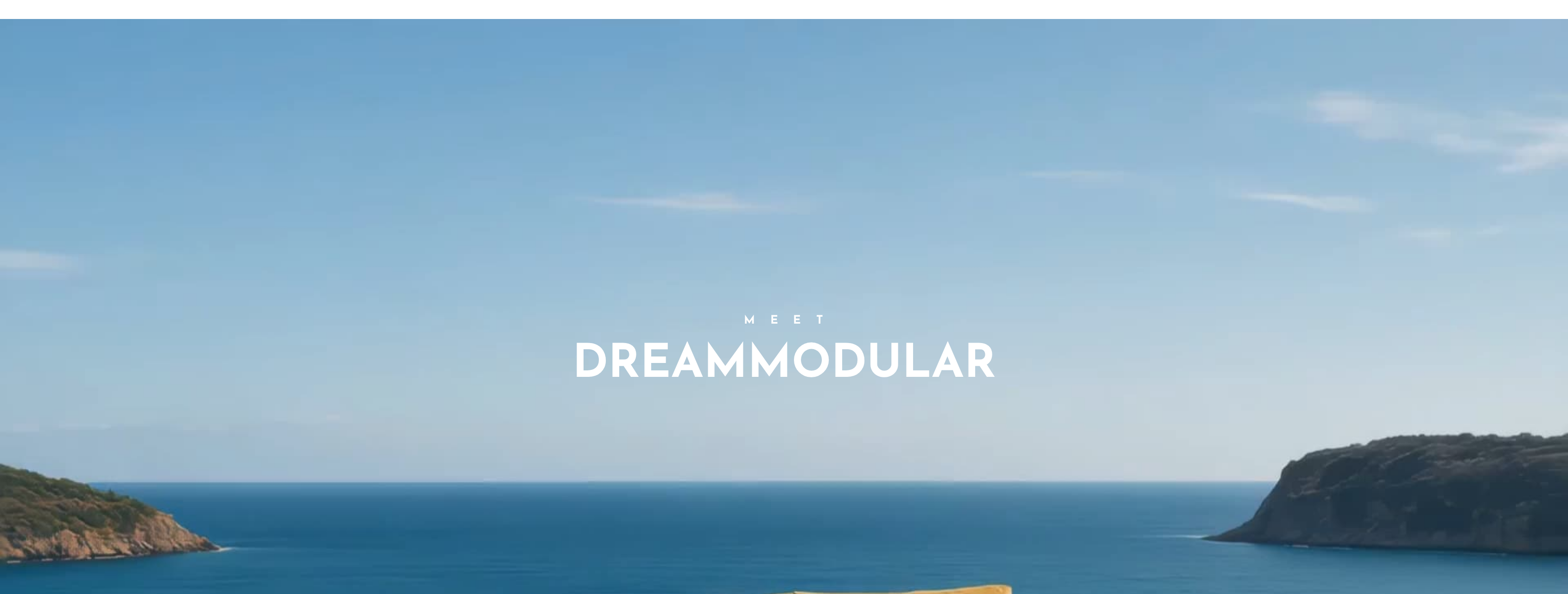
scroll to position [1002, 0]
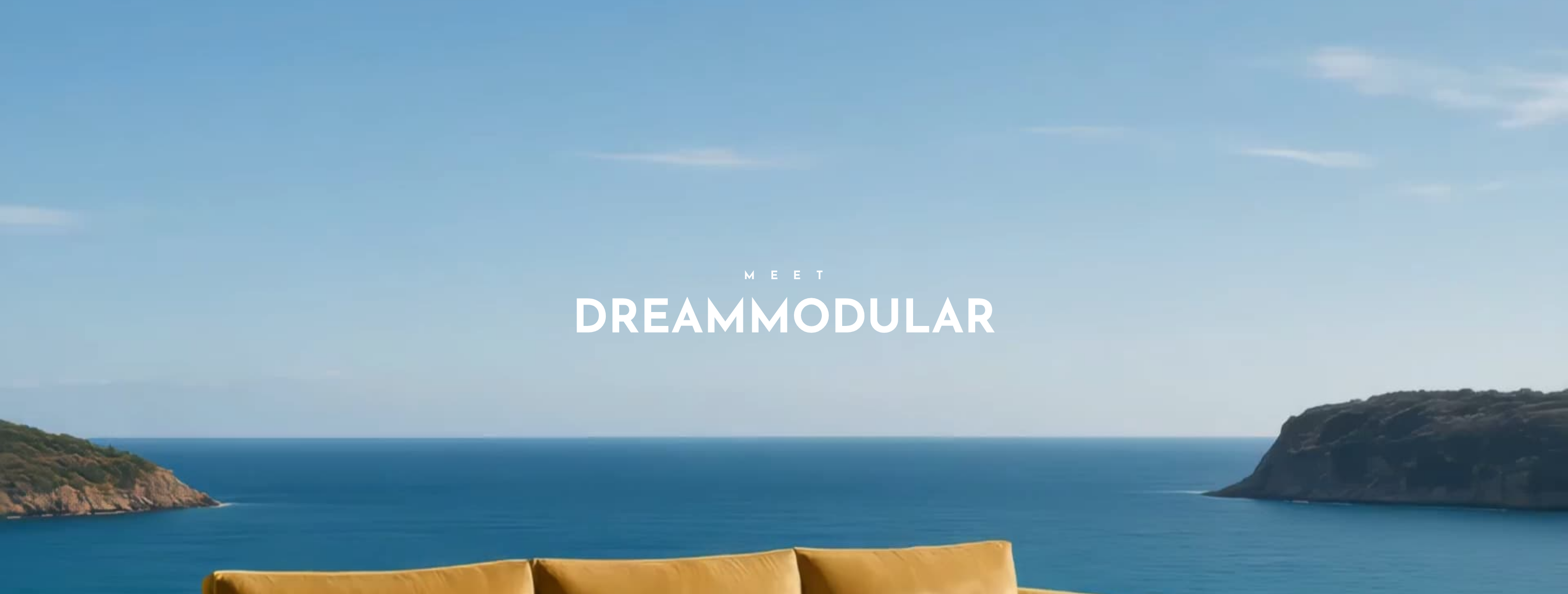
drag, startPoint x: 714, startPoint y: 357, endPoint x: 710, endPoint y: 351, distance: 7.2
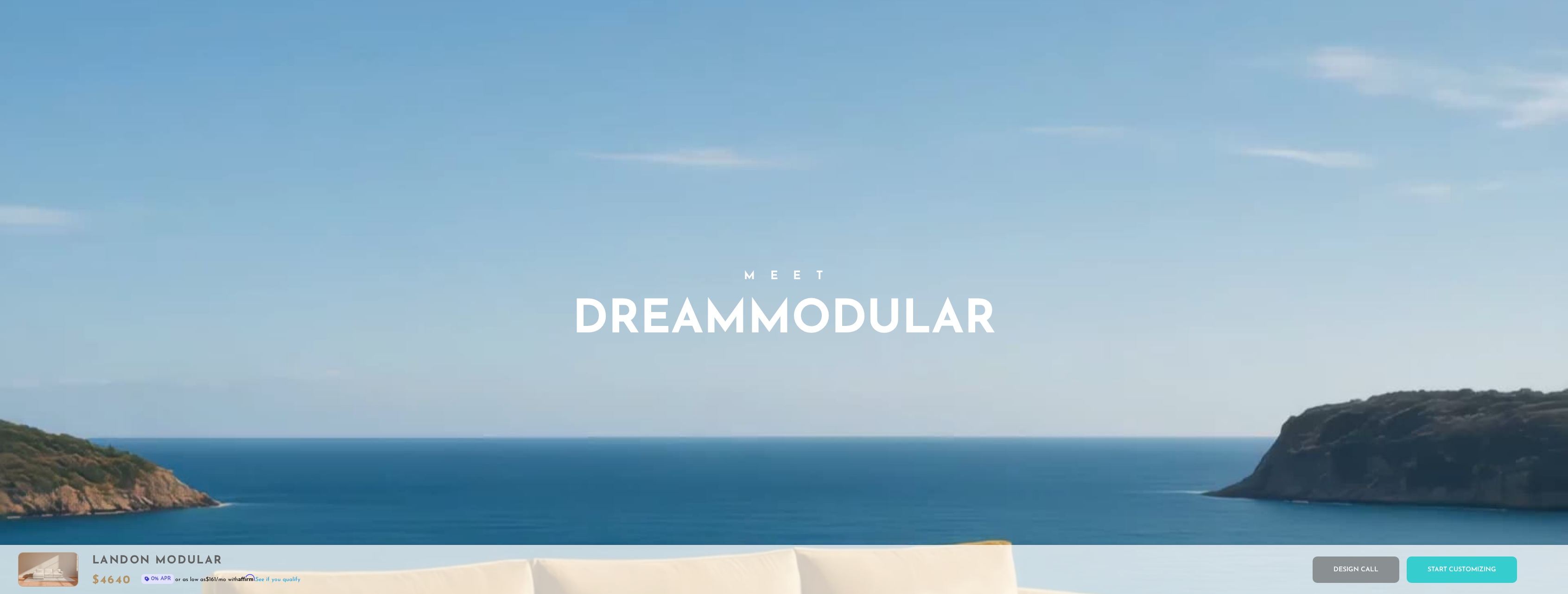
scroll to position [0, 0]
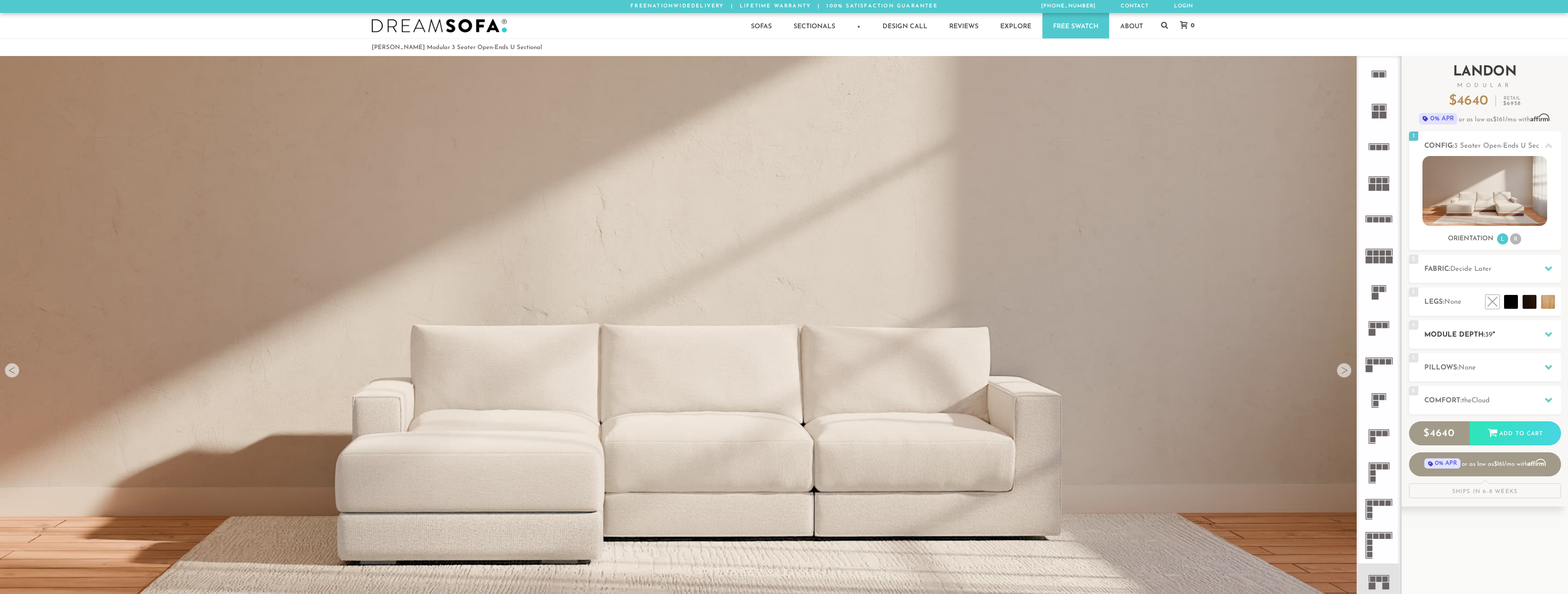
click at [1532, 331] on h2 "Module Depth: 39 "" at bounding box center [1492, 335] width 137 height 10
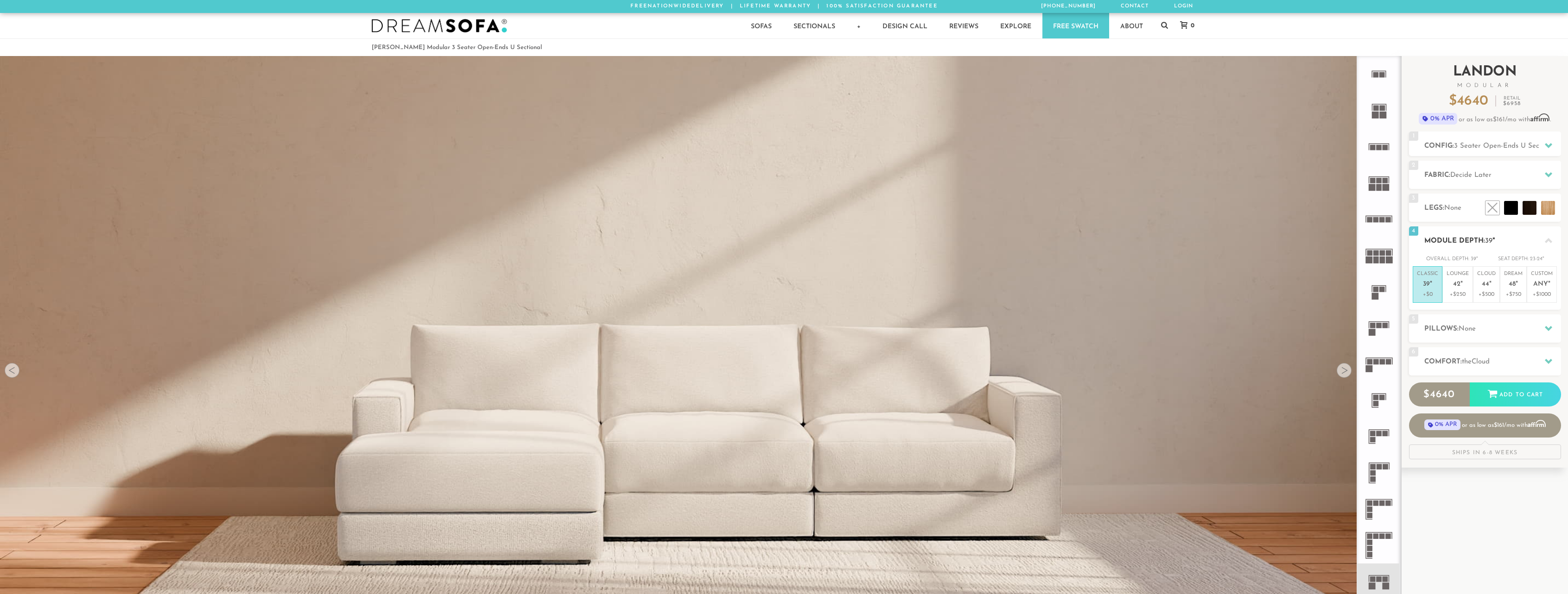
click at [1547, 242] on icon at bounding box center [1549, 240] width 7 height 5
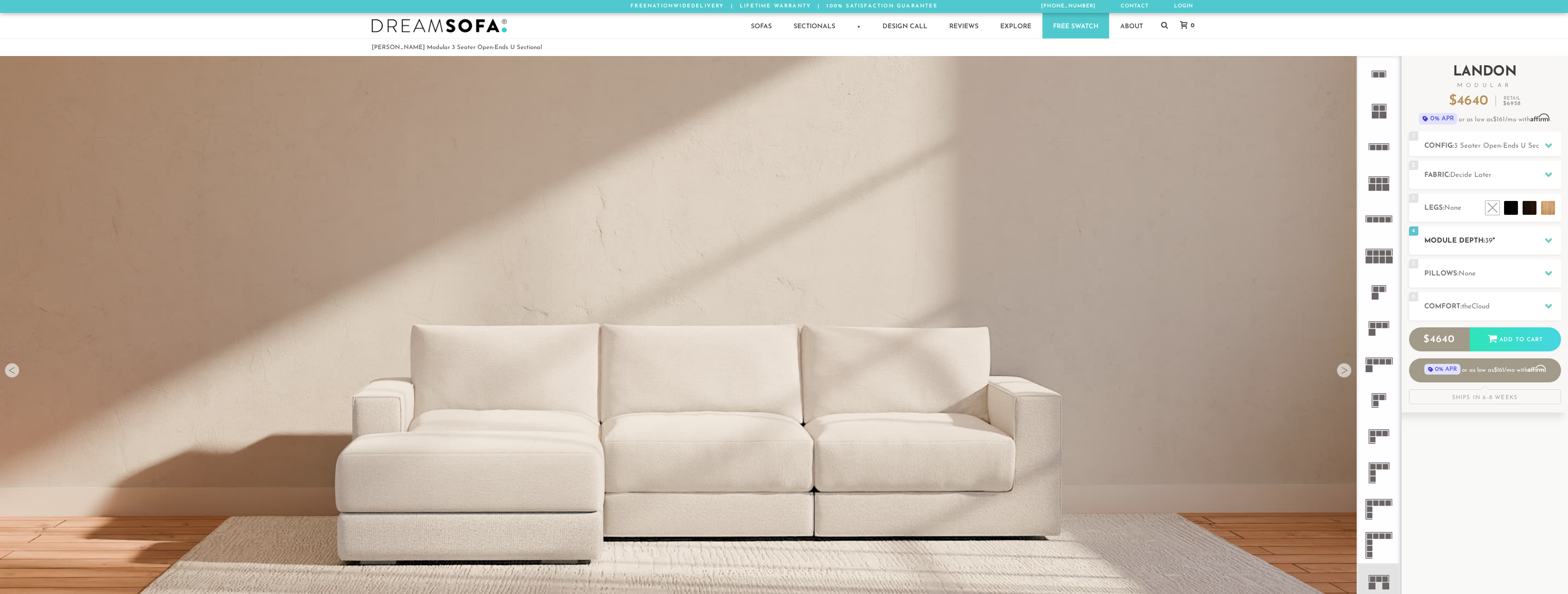
click at [1547, 242] on icon at bounding box center [1549, 240] width 7 height 7
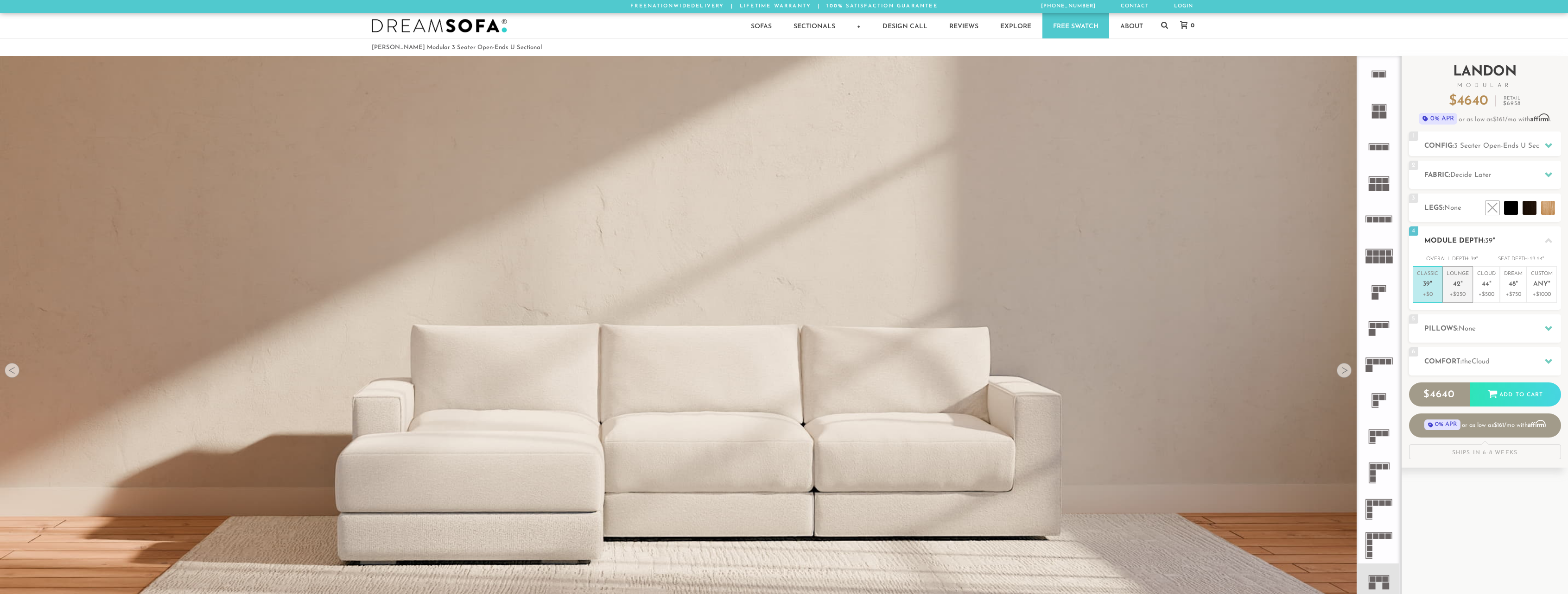
click at [1456, 288] on span "42" at bounding box center [1457, 284] width 7 height 8
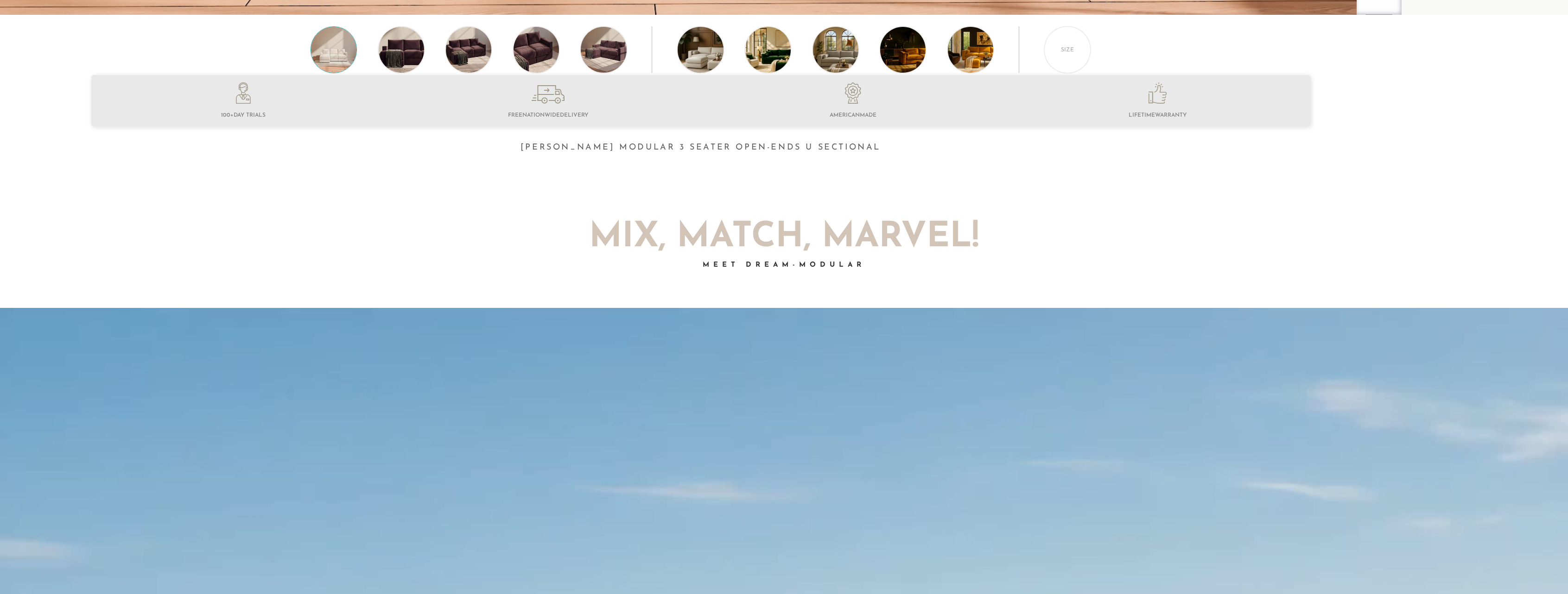
scroll to position [669, 0]
click at [714, 158] on div at bounding box center [700, 122] width 1401 height 95
click at [718, 150] on h1 "Landon Modular 3 Seater Open-Ends U Sectional" at bounding box center [700, 147] width 1401 height 10
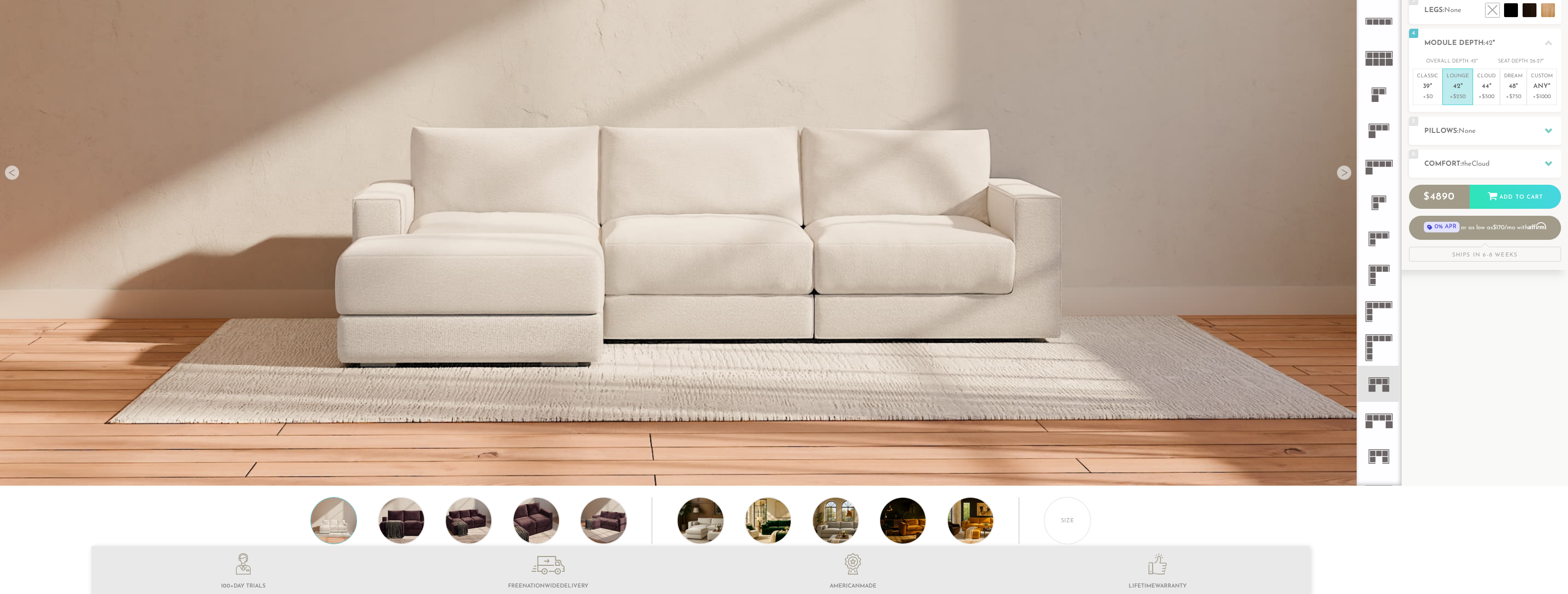
scroll to position [0, 0]
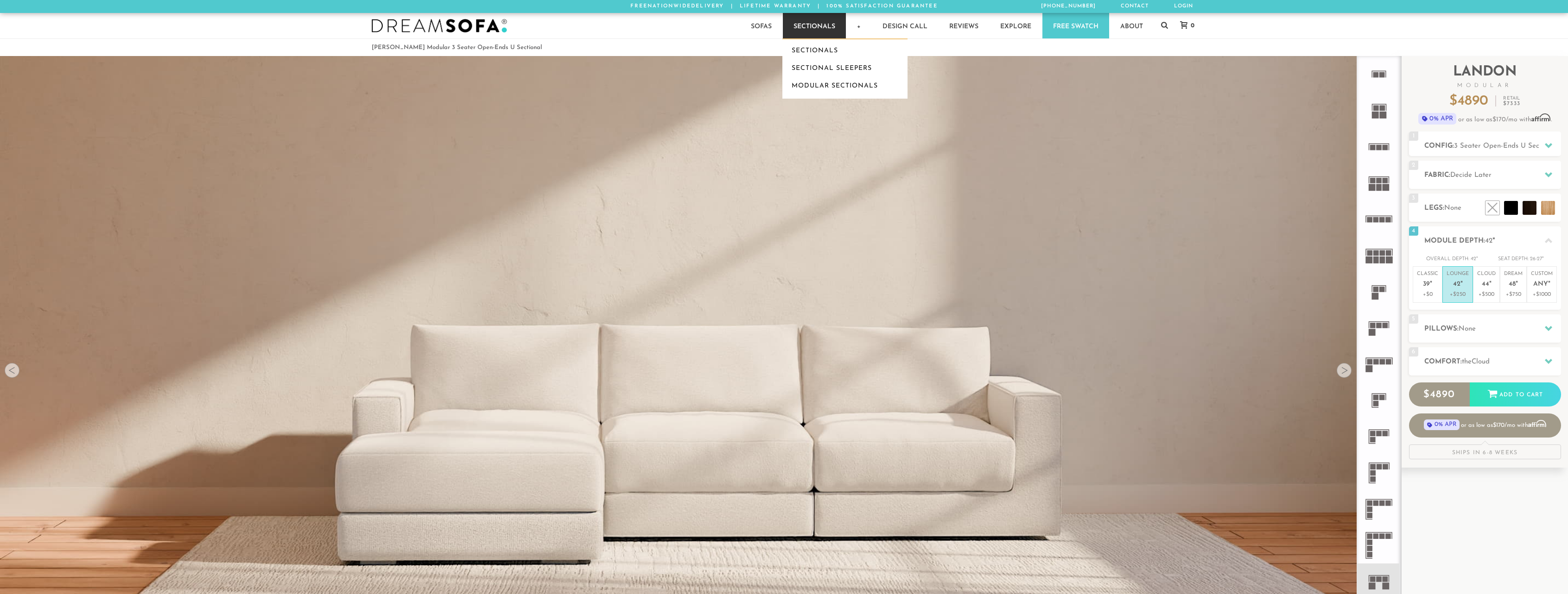
click at [822, 36] on link "Sectionals" at bounding box center [814, 26] width 63 height 25
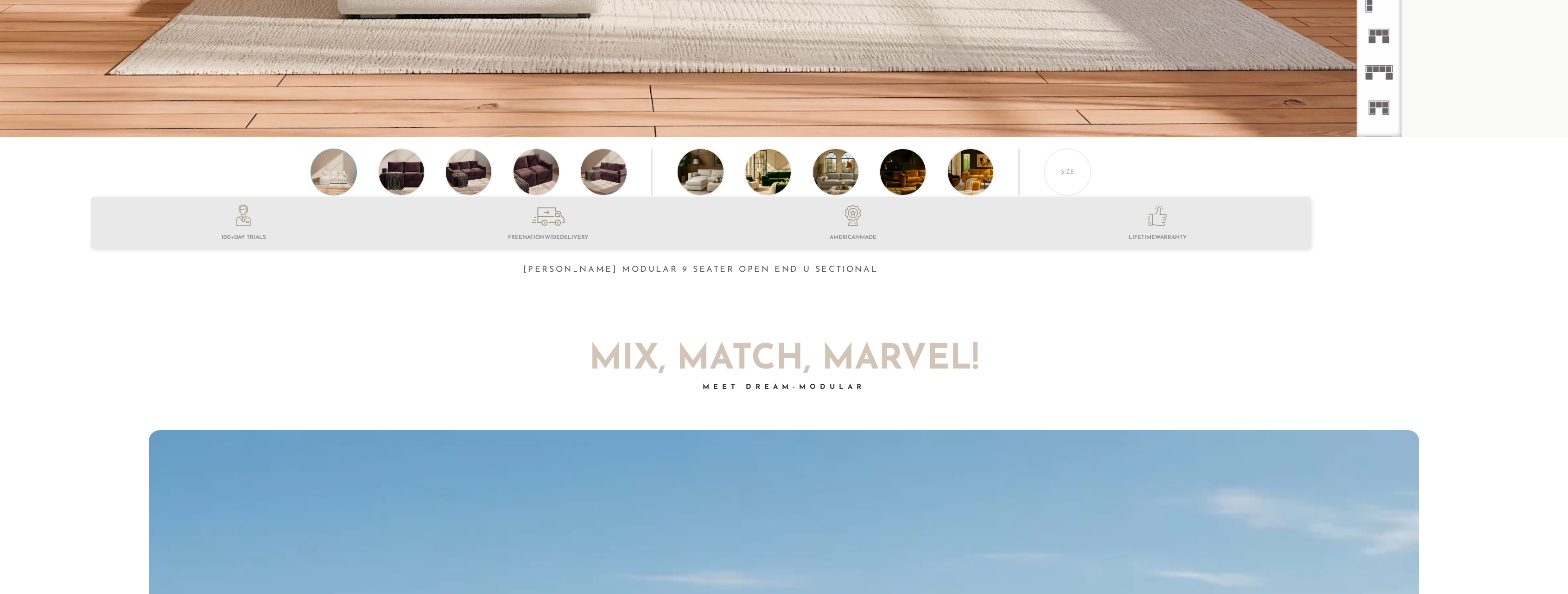
scroll to position [553, 0]
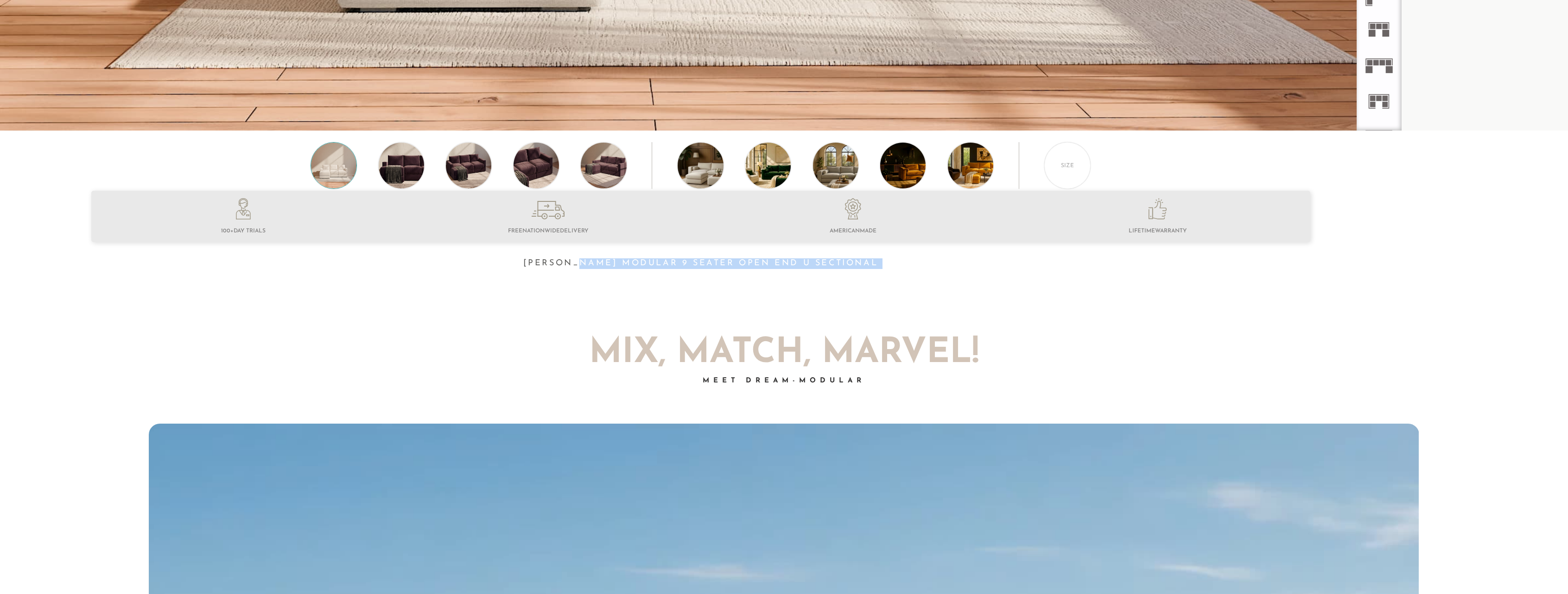
drag, startPoint x: 604, startPoint y: 274, endPoint x: 731, endPoint y: 300, distance: 129.6
drag, startPoint x: 343, startPoint y: 232, endPoint x: 342, endPoint y: 240, distance: 8.1
click at [343, 232] on li at bounding box center [244, 217] width 305 height 39
